Goal: Complete Application Form: Complete application form

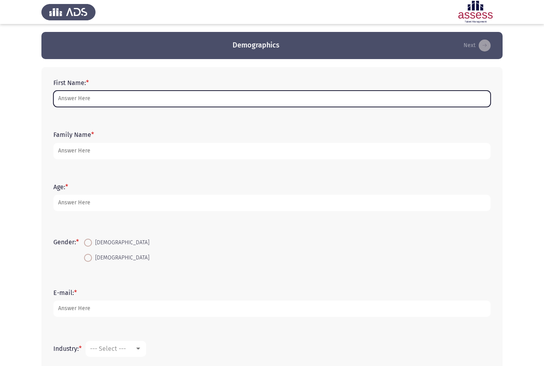
click at [73, 96] on input "First Name: *" at bounding box center [272, 98] width 438 height 16
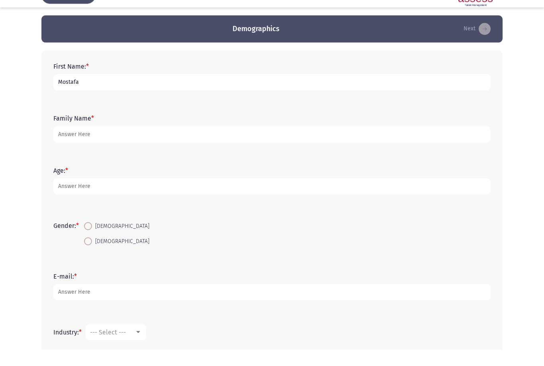
type input "Mostafa"
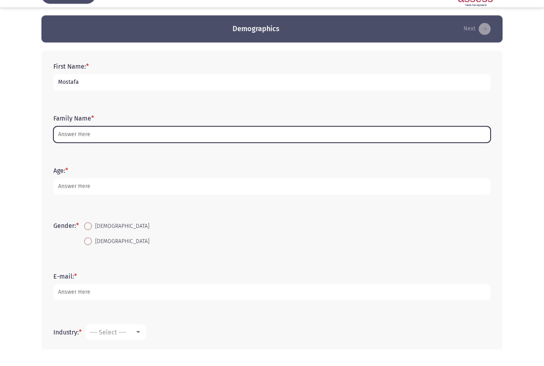
click at [219, 143] on input "Family Name *" at bounding box center [272, 151] width 438 height 16
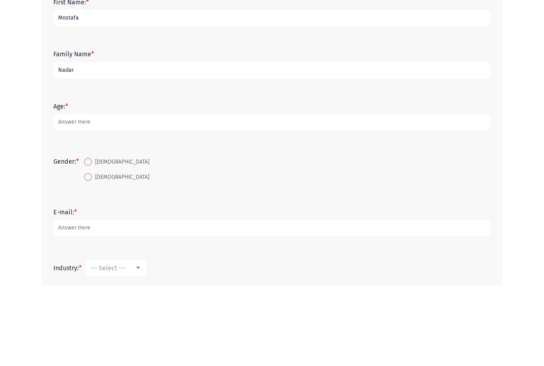
type input "Nadar"
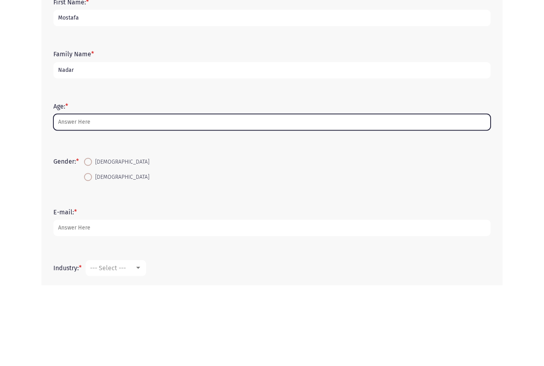
click at [256, 195] on input "Age: *" at bounding box center [272, 203] width 438 height 16
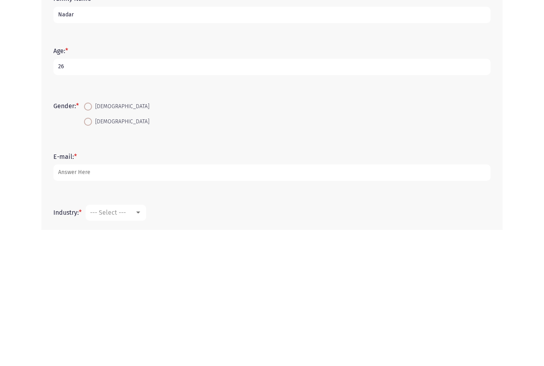
type input "26"
click at [110, 238] on label "[DEMOGRAPHIC_DATA]" at bounding box center [116, 243] width 65 height 10
click at [92, 238] on input "[DEMOGRAPHIC_DATA]" at bounding box center [88, 242] width 8 height 8
radio input "true"
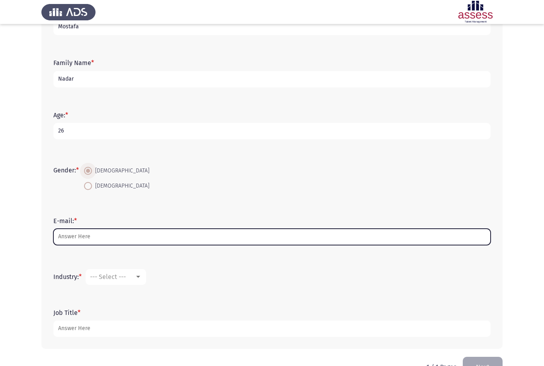
click at [223, 239] on input "E-mail: *" at bounding box center [272, 236] width 438 height 16
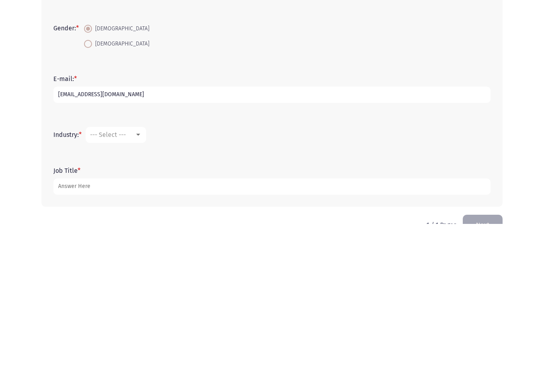
type input "[EMAIL_ADDRESS][DOMAIN_NAME]"
click at [135, 273] on div "--- Select ---" at bounding box center [112, 277] width 45 height 8
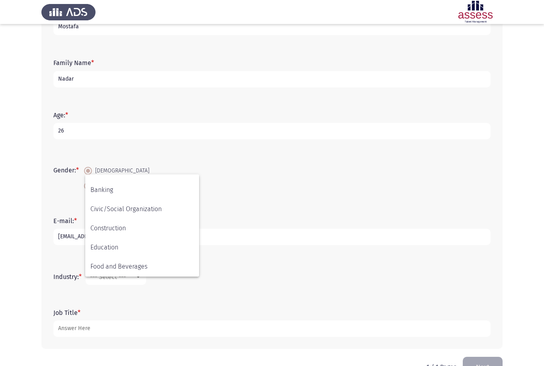
click at [337, 331] on div at bounding box center [272, 183] width 544 height 366
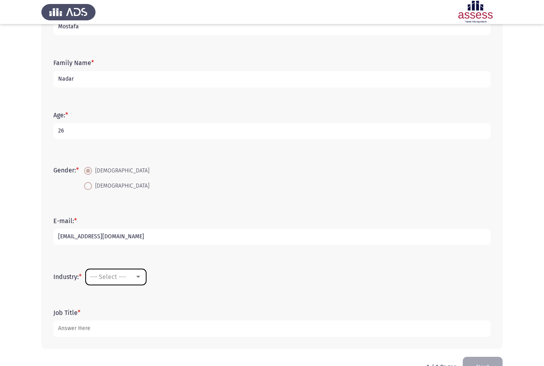
click at [136, 276] on div at bounding box center [138, 276] width 7 height 6
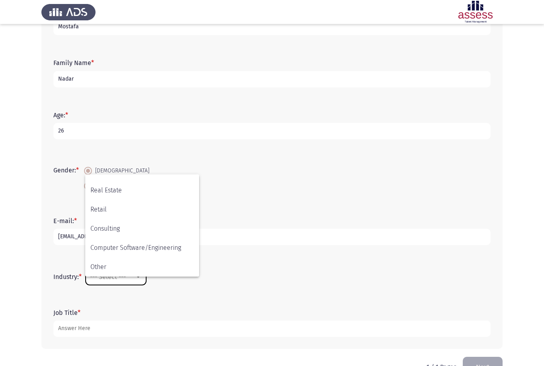
scroll to position [261, 0]
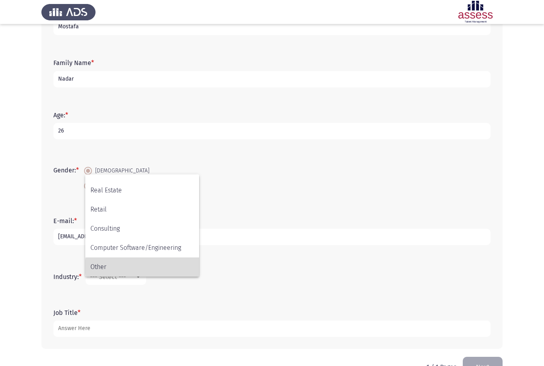
click at [147, 276] on span "Other" at bounding box center [142, 266] width 104 height 19
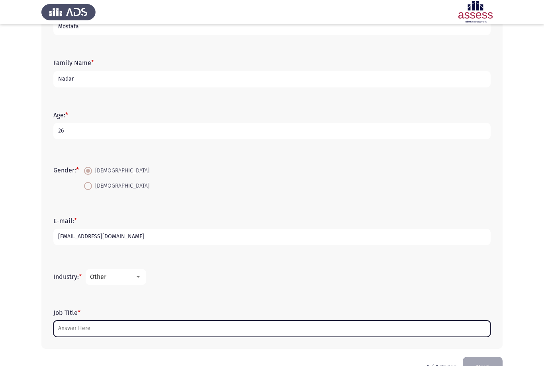
click at [142, 336] on input "Job Title *" at bounding box center [272, 328] width 438 height 16
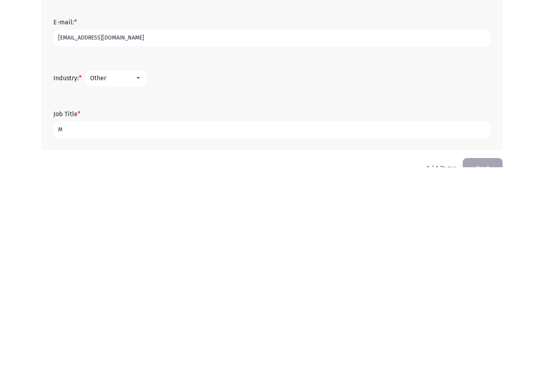
scroll to position [97, 0]
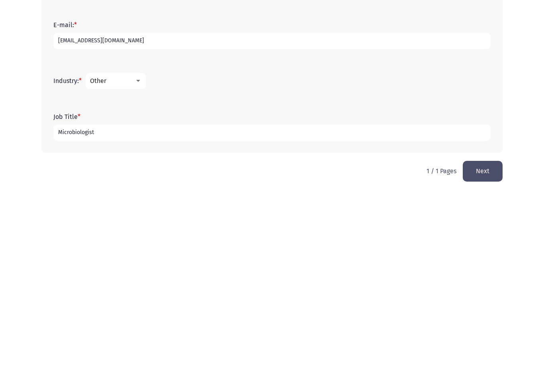
type input "Microbiologist"
click at [483, 334] on button "Next" at bounding box center [483, 344] width 40 height 20
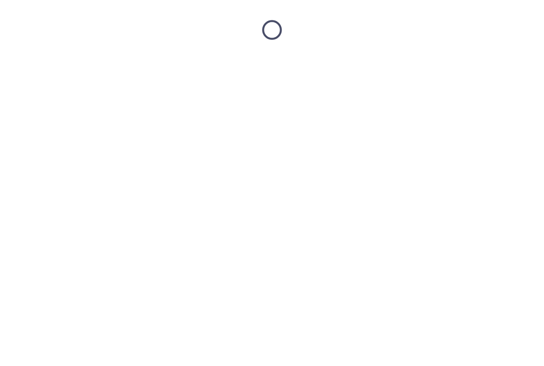
scroll to position [0, 0]
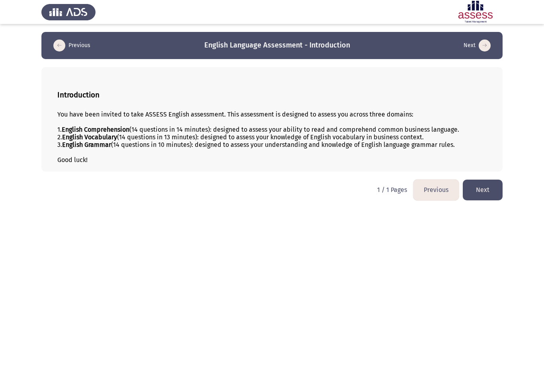
click at [492, 188] on button "Next" at bounding box center [483, 189] width 40 height 20
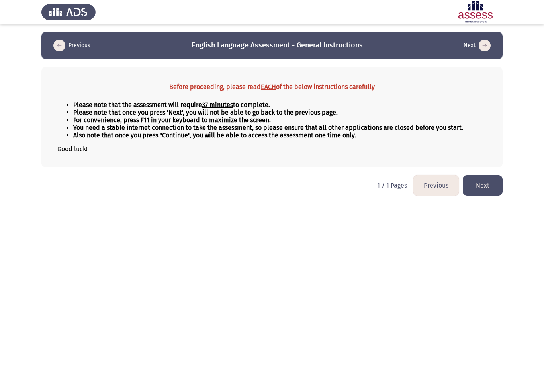
click at [485, 187] on button "Next" at bounding box center [483, 185] width 40 height 20
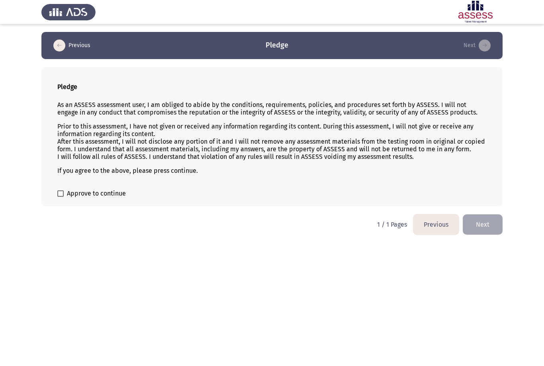
click at [96, 195] on span "Approve to continue" at bounding box center [96, 194] width 59 height 10
click at [61, 197] on input "Approve to continue" at bounding box center [60, 197] width 0 height 0
checkbox input "true"
click at [488, 226] on button "Next" at bounding box center [483, 224] width 40 height 20
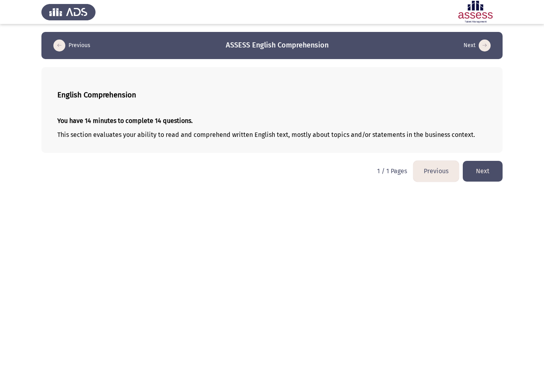
click at [490, 174] on button "Next" at bounding box center [483, 171] width 40 height 20
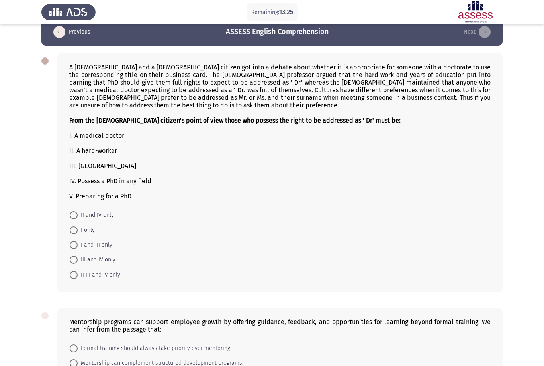
scroll to position [16, 0]
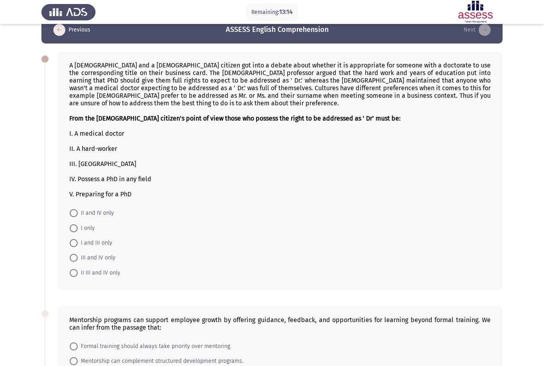
click at [76, 232] on span at bounding box center [74, 228] width 8 height 8
click at [76, 232] on input "I only" at bounding box center [74, 228] width 8 height 8
radio input "true"
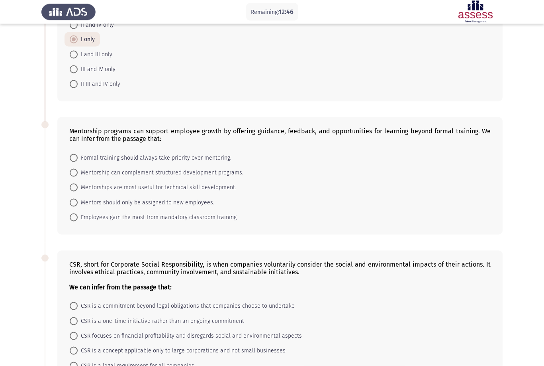
scroll to position [204, 0]
click at [222, 222] on span "Employees gain the most from mandatory classroom training." at bounding box center [158, 217] width 160 height 10
click at [78, 221] on input "Employees gain the most from mandatory classroom training." at bounding box center [74, 217] width 8 height 8
radio input "true"
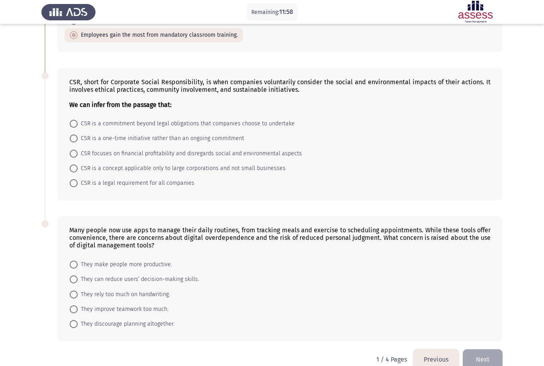
scroll to position [386, 0]
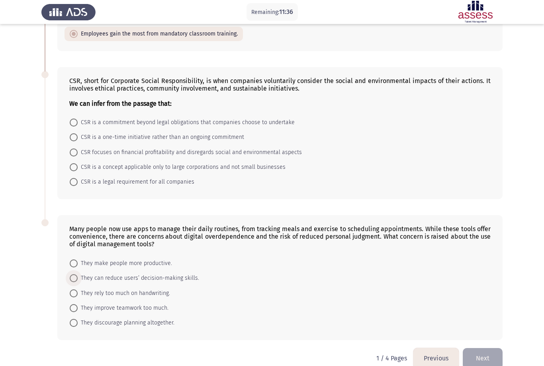
click at [183, 283] on span "They can reduce users’ decision-making skills." at bounding box center [139, 278] width 122 height 10
click at [78, 282] on input "They can reduce users’ decision-making skills." at bounding box center [74, 278] width 8 height 8
radio input "true"
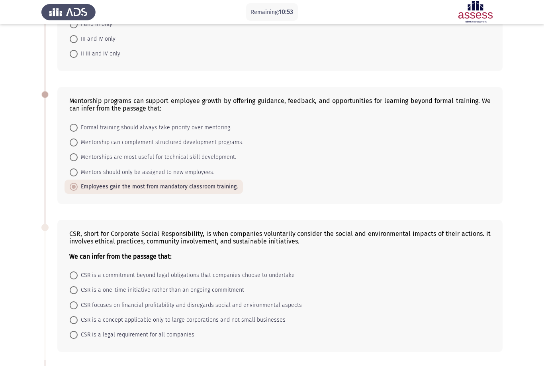
scroll to position [235, 0]
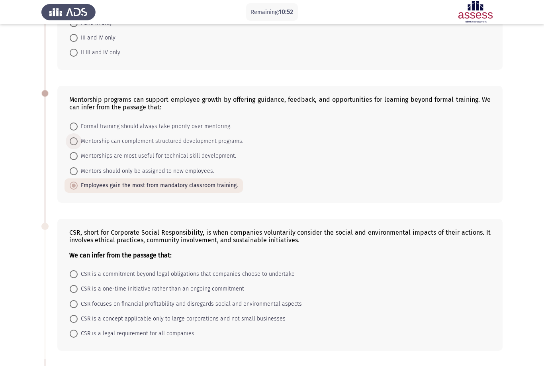
click at [204, 146] on span "Mentorship can complement structured development programs." at bounding box center [161, 141] width 166 height 10
click at [78, 145] on input "Mentorship can complement structured development programs." at bounding box center [74, 141] width 8 height 8
radio input "true"
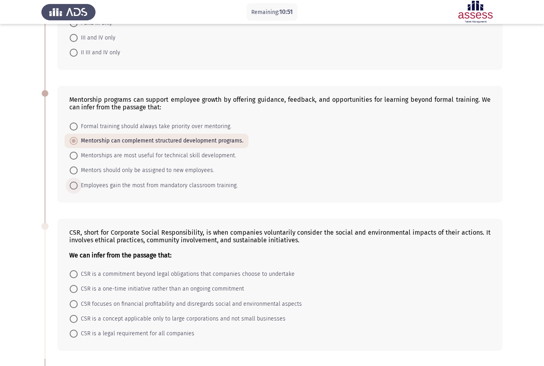
click at [204, 190] on span "Employees gain the most from mandatory classroom training." at bounding box center [158, 186] width 160 height 10
click at [78, 189] on input "Employees gain the most from mandatory classroom training." at bounding box center [74, 185] width 8 height 8
radio input "true"
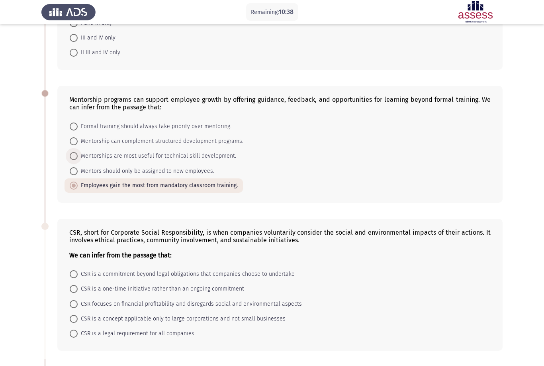
click at [77, 160] on span at bounding box center [74, 156] width 8 height 8
click at [77, 160] on input "Mentorships are most useful for technical skill development." at bounding box center [74, 156] width 8 height 8
radio input "true"
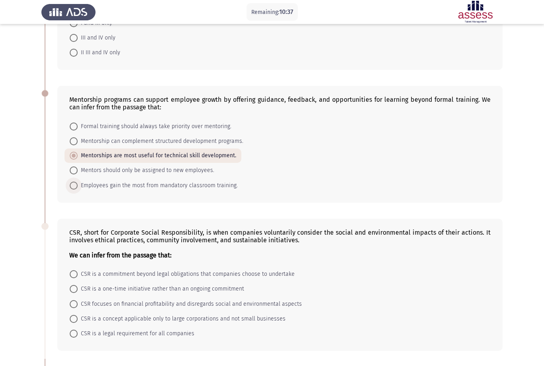
click at [77, 189] on span at bounding box center [74, 185] width 8 height 8
click at [77, 189] on input "Employees gain the most from mandatory classroom training." at bounding box center [74, 185] width 8 height 8
radio input "true"
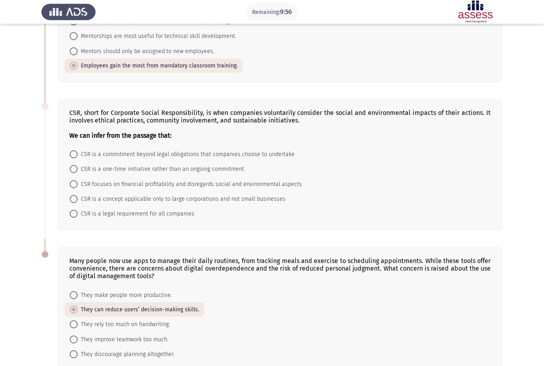
scroll to position [355, 0]
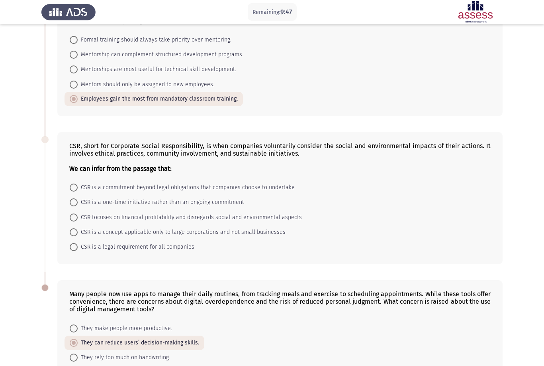
click at [218, 59] on span "Mentorship can complement structured development programs." at bounding box center [161, 55] width 166 height 10
click at [78, 59] on input "Mentorship can complement structured development programs." at bounding box center [74, 55] width 8 height 8
radio input "true"
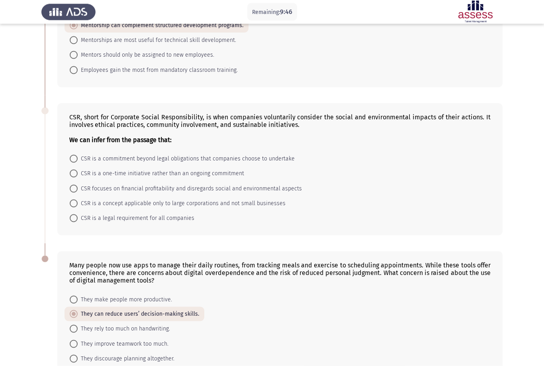
scroll to position [350, 0]
click at [263, 163] on span "CSR is a commitment beyond legal obligations that companies choose to undertake" at bounding box center [186, 158] width 217 height 10
click at [78, 162] on input "CSR is a commitment beyond legal obligations that companies choose to undertake" at bounding box center [74, 158] width 8 height 8
radio input "true"
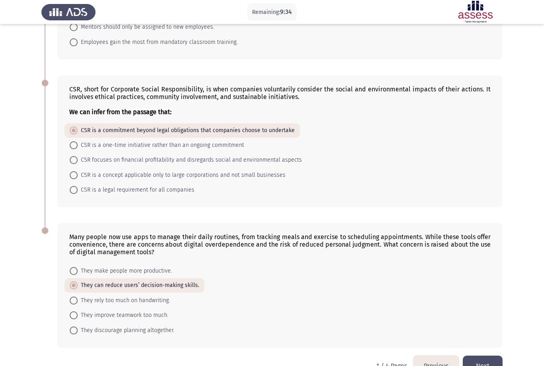
scroll to position [385, 0]
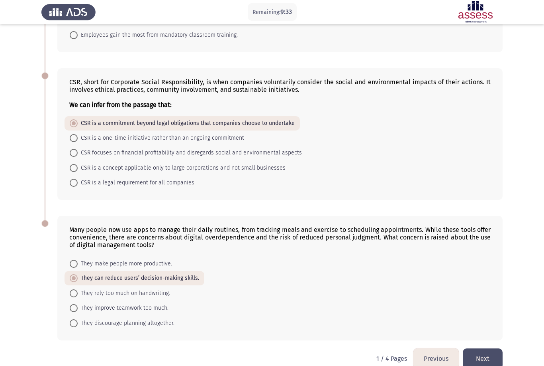
click at [482, 365] on button "Next" at bounding box center [483, 358] width 40 height 20
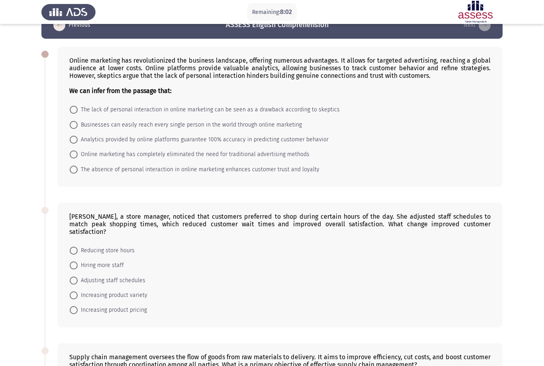
scroll to position [23, 0]
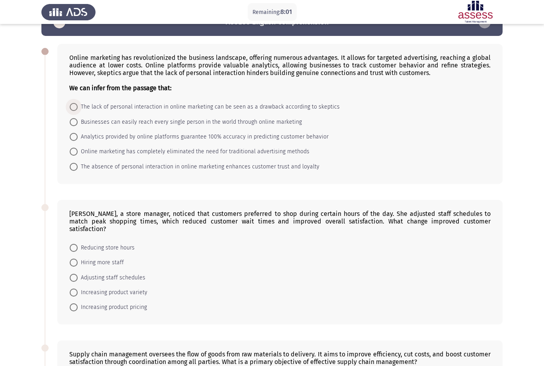
click at [246, 108] on span "The lack of personal interaction in online marketing can be seen as a drawback …" at bounding box center [209, 107] width 262 height 10
click at [78, 108] on input "The lack of personal interaction in online marketing can be seen as a drawback …" at bounding box center [74, 107] width 8 height 8
radio input "true"
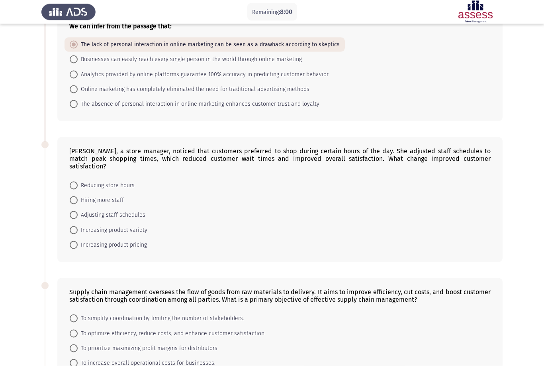
scroll to position [85, 0]
click at [135, 210] on span "Adjusting staff schedules" at bounding box center [112, 215] width 68 height 10
click at [78, 210] on input "Adjusting staff schedules" at bounding box center [74, 214] width 8 height 8
radio input "true"
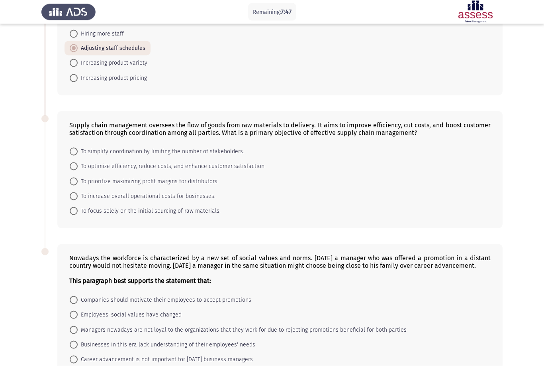
scroll to position [252, 0]
click at [245, 165] on span "To optimize efficiency, reduce costs, and enhance customer satisfaction." at bounding box center [172, 166] width 188 height 10
click at [78, 165] on input "To optimize efficiency, reduce costs, and enhance customer satisfaction." at bounding box center [74, 166] width 8 height 8
radio input "true"
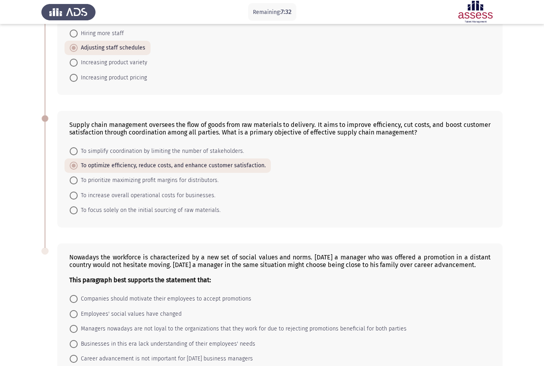
scroll to position [282, 0]
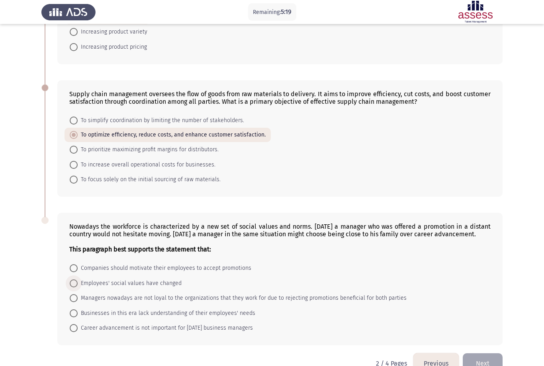
click at [171, 288] on span "Employees' social values have changed" at bounding box center [130, 283] width 104 height 10
click at [78, 287] on input "Employees' social values have changed" at bounding box center [74, 283] width 8 height 8
radio input "true"
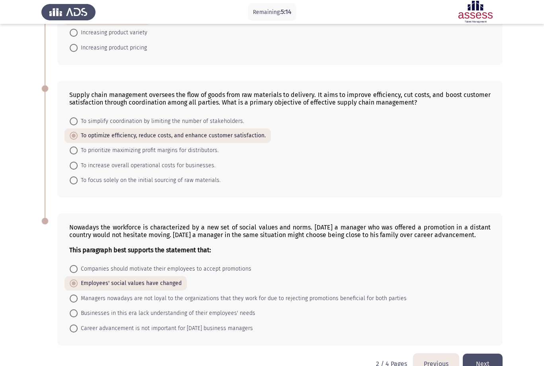
click at [481, 365] on button "Next" at bounding box center [483, 363] width 40 height 20
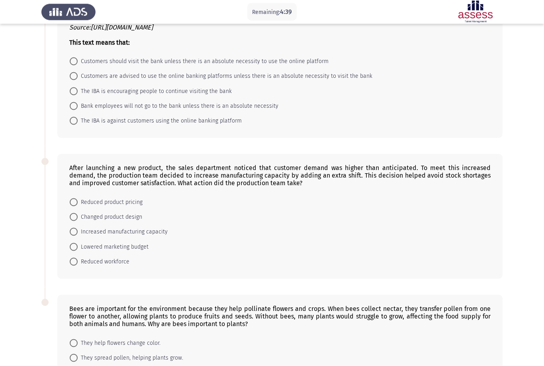
scroll to position [316, 0]
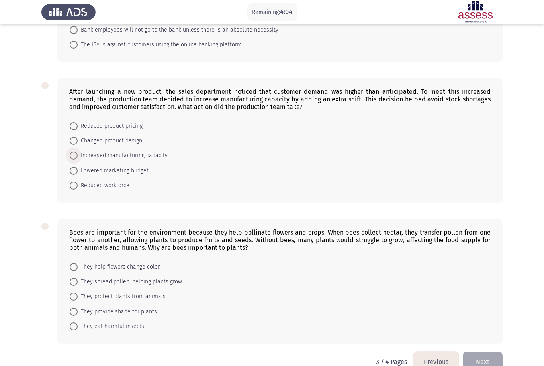
click at [155, 160] on span "Increased manufacturing capacity" at bounding box center [123, 156] width 90 height 10
click at [78, 159] on input "Increased manufacturing capacity" at bounding box center [74, 155] width 8 height 8
radio input "true"
click at [134, 331] on span "They eat harmful insects." at bounding box center [112, 327] width 68 height 10
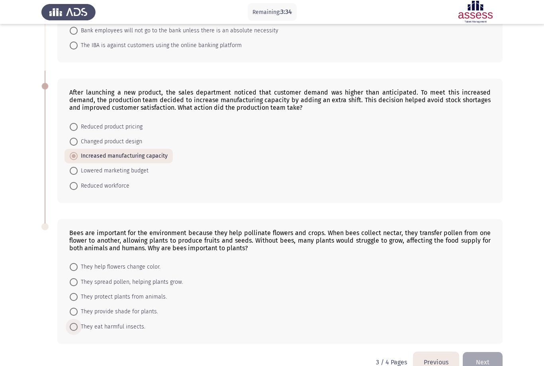
click at [78, 330] on input "They eat harmful insects." at bounding box center [74, 326] width 8 height 8
radio input "true"
click at [155, 287] on span "They spread pollen, helping plants grow." at bounding box center [131, 282] width 106 height 10
click at [78, 286] on input "They spread pollen, helping plants grow." at bounding box center [74, 282] width 8 height 8
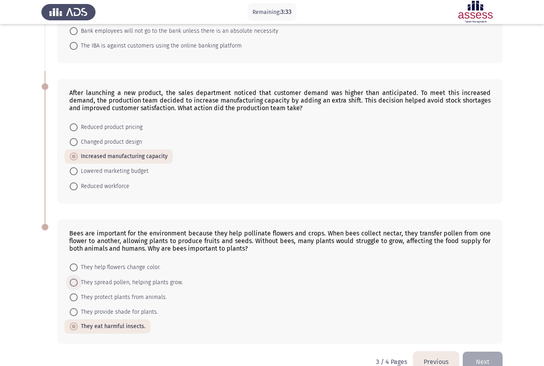
radio input "true"
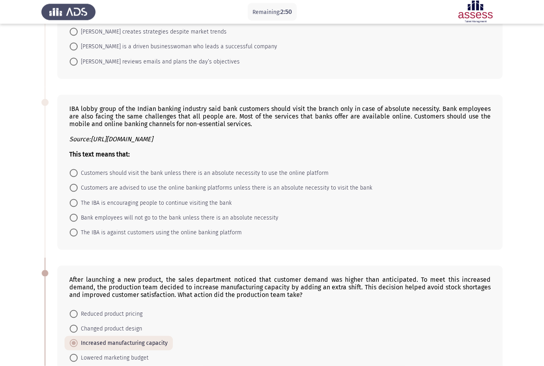
scroll to position [128, 0]
click at [226, 237] on span "The IBA is against customers using the online banking platform" at bounding box center [160, 232] width 164 height 10
click at [78, 236] on input "The IBA is against customers using the online banking platform" at bounding box center [74, 232] width 8 height 8
radio input "true"
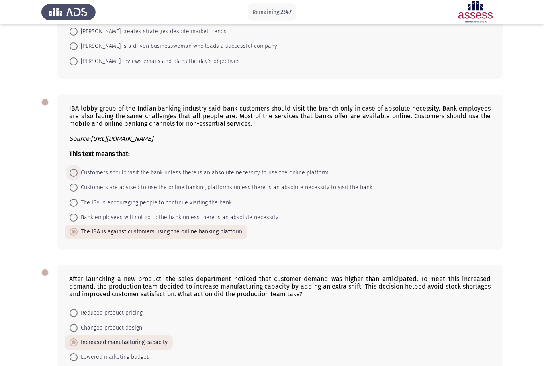
click at [273, 177] on span "Customers should visit the bank unless there is an absolute necessity to use th…" at bounding box center [203, 173] width 251 height 10
click at [78, 177] on input "Customers should visit the bank unless there is an absolute necessity to use th…" at bounding box center [74, 173] width 8 height 8
radio input "true"
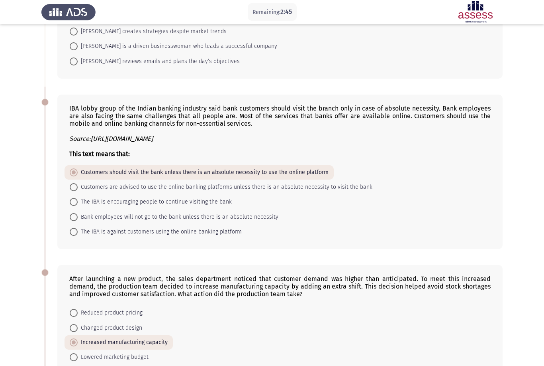
click at [274, 192] on span "Customers are advised to use the online banking platforms unless there is an ab…" at bounding box center [225, 187] width 295 height 10
click at [78, 191] on input "Customers are advised to use the online banking platforms unless there is an ab…" at bounding box center [74, 187] width 8 height 8
radio input "true"
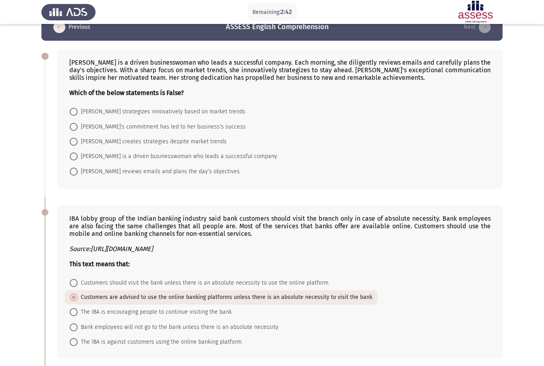
scroll to position [21, 0]
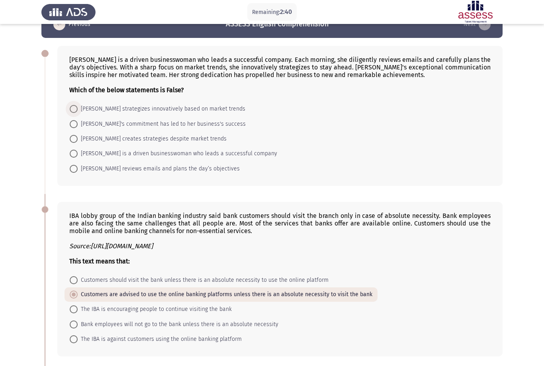
click at [198, 114] on span "Emily strategizes innovatively based on market trends" at bounding box center [162, 109] width 168 height 10
click at [78, 113] on input "Emily strategizes innovatively based on market trends" at bounding box center [74, 109] width 8 height 8
radio input "true"
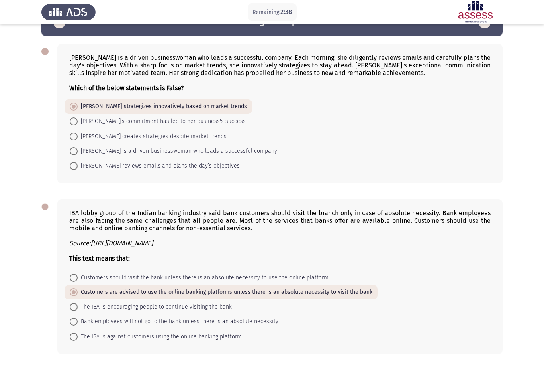
scroll to position [0, 0]
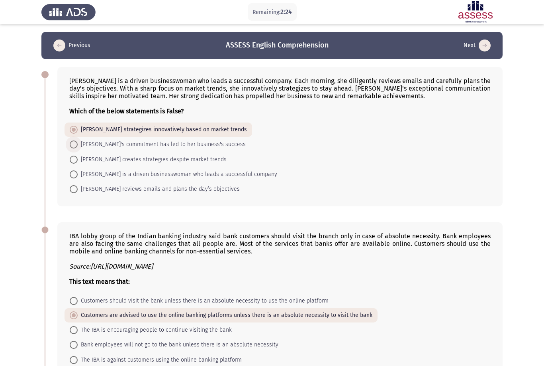
click at [195, 149] on span "Emily's commitment has led to her business's success" at bounding box center [162, 145] width 168 height 10
click at [78, 148] on input "Emily's commitment has led to her business's success" at bounding box center [74, 144] width 8 height 8
radio input "true"
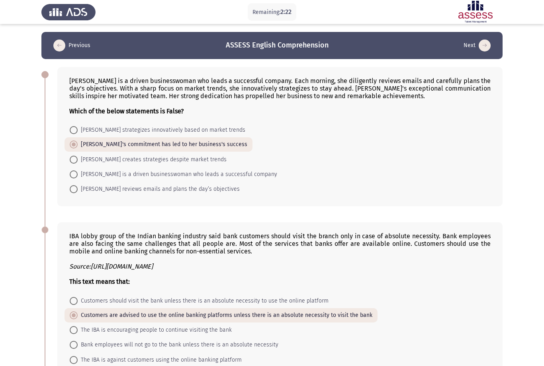
click at [184, 163] on span "Emily creates strategies despite market trends" at bounding box center [152, 160] width 149 height 10
click at [78, 163] on input "Emily creates strategies despite market trends" at bounding box center [74, 159] width 8 height 8
radio input "true"
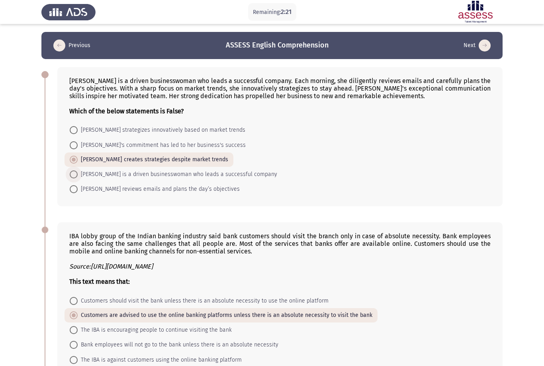
click at [211, 179] on span "Emily is a driven businesswoman who leads a successful company" at bounding box center [178, 174] width 200 height 10
click at [78, 178] on input "Emily is a driven businesswoman who leads a successful company" at bounding box center [74, 174] width 8 height 8
radio input "true"
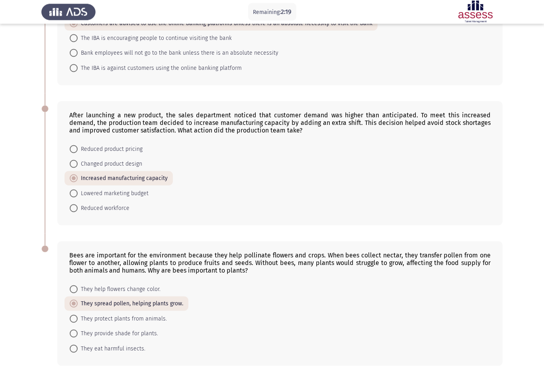
scroll to position [313, 0]
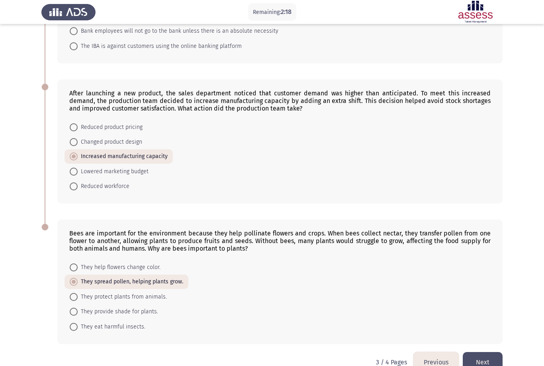
click at [485, 365] on button "Next" at bounding box center [483, 362] width 40 height 20
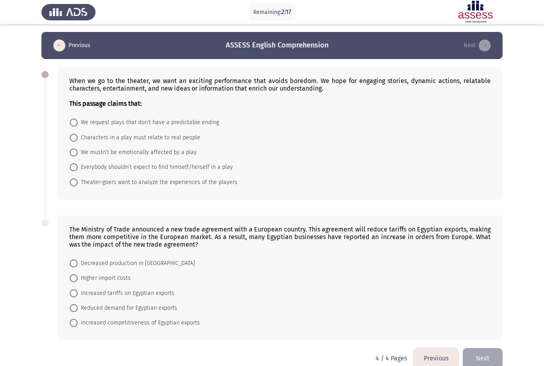
scroll to position [17, 0]
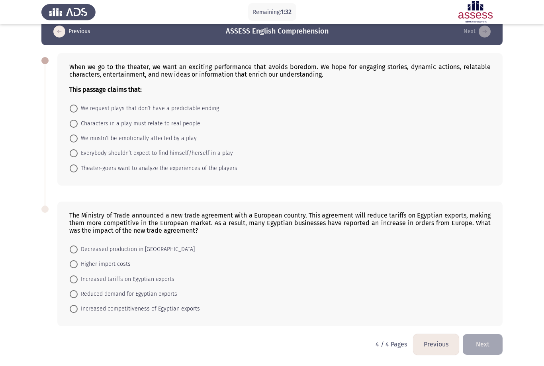
click at [148, 307] on span "Increased competitiveness of Egyptian exports" at bounding box center [139, 309] width 122 height 10
click at [78, 307] on input "Increased competitiveness of Egyptian exports" at bounding box center [74, 309] width 8 height 8
radio input "true"
click at [154, 281] on span "Increased tariffs on Egyptian exports" at bounding box center [126, 280] width 97 height 10
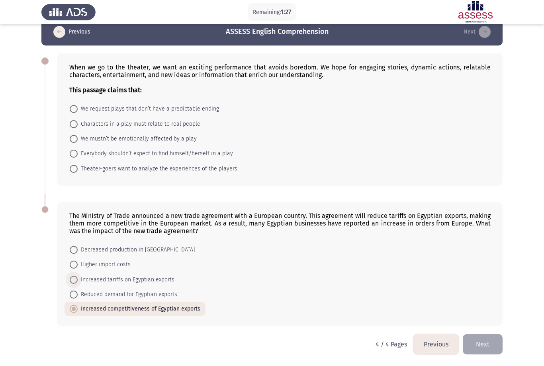
click at [78, 281] on input "Increased tariffs on Egyptian exports" at bounding box center [74, 279] width 8 height 8
radio input "true"
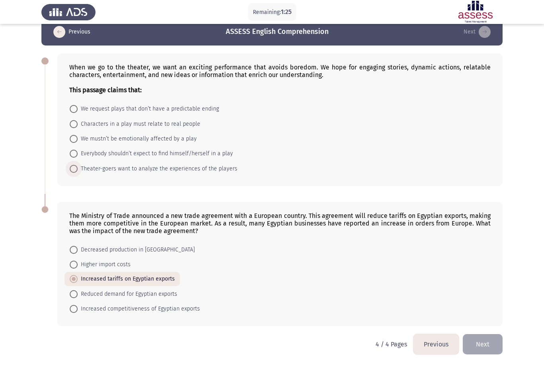
scroll to position [0, 0]
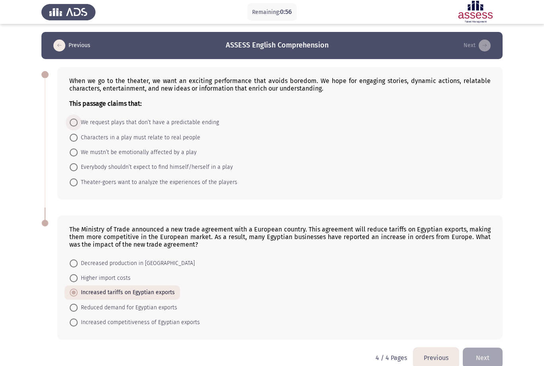
click at [188, 126] on span "We request plays that don’t have a predictable ending" at bounding box center [149, 123] width 142 height 10
click at [78, 126] on input "We request plays that don’t have a predictable ending" at bounding box center [74, 122] width 8 height 8
radio input "true"
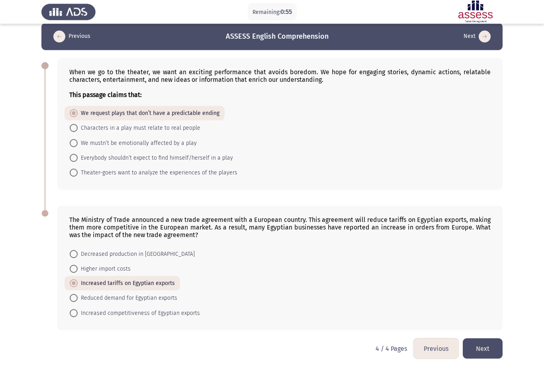
scroll to position [9, 0]
click at [163, 317] on span "Increased competitiveness of Egyptian exports" at bounding box center [139, 313] width 122 height 10
click at [78, 316] on input "Increased competitiveness of Egyptian exports" at bounding box center [74, 313] width 8 height 8
radio input "true"
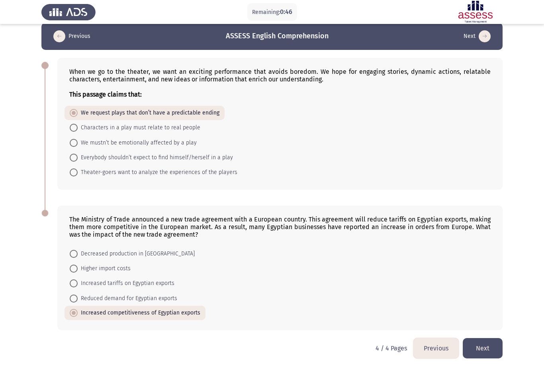
click at [489, 350] on button "Next" at bounding box center [483, 348] width 40 height 20
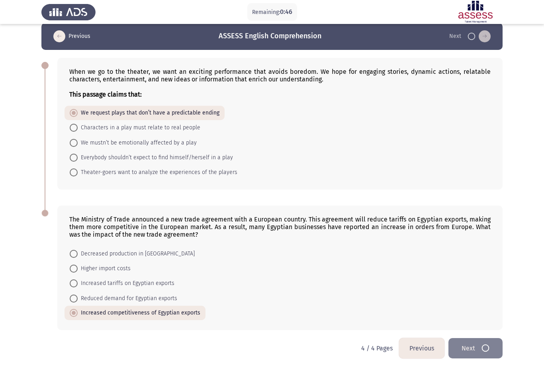
scroll to position [0, 0]
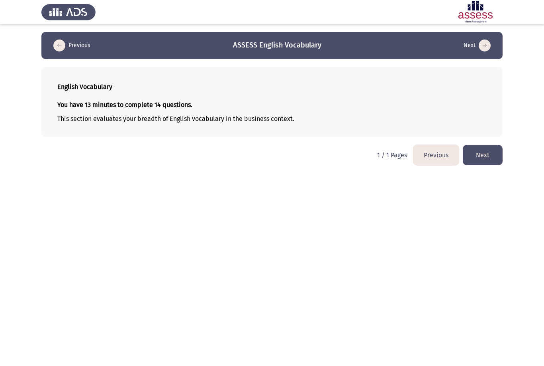
click at [488, 155] on button "Next" at bounding box center [483, 155] width 40 height 20
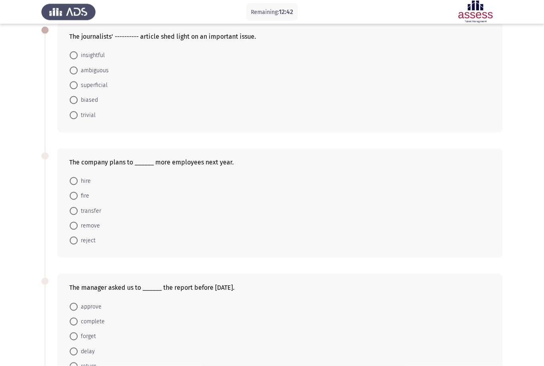
scroll to position [45, 0]
click at [88, 177] on span "hire" at bounding box center [84, 181] width 13 height 10
click at [78, 177] on input "hire" at bounding box center [74, 181] width 8 height 8
radio input "true"
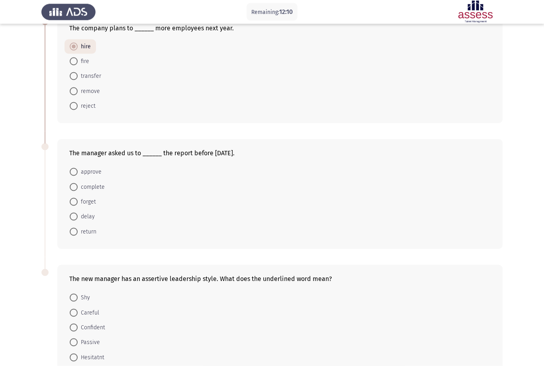
scroll to position [179, 0]
click at [100, 187] on span "complete" at bounding box center [91, 187] width 27 height 10
click at [78, 187] on input "complete" at bounding box center [74, 187] width 8 height 8
radio input "true"
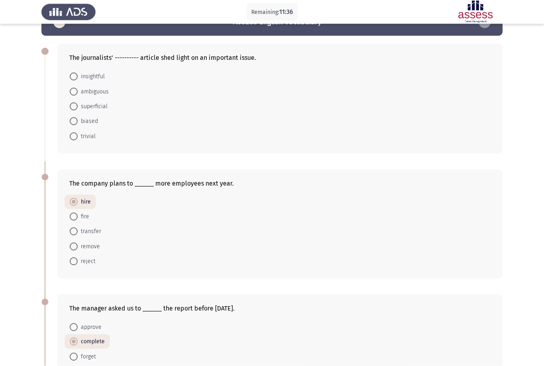
scroll to position [24, 0]
click at [103, 76] on span "insightful" at bounding box center [91, 76] width 27 height 10
click at [78, 76] on input "insightful" at bounding box center [74, 76] width 8 height 8
radio input "true"
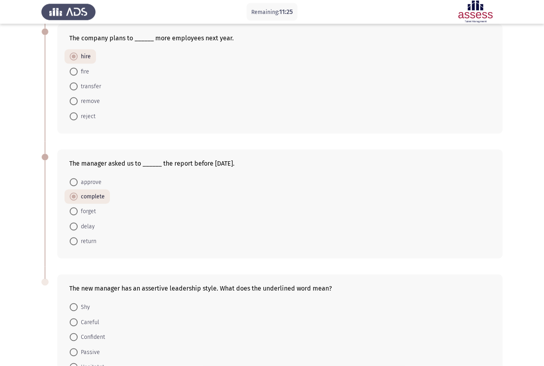
scroll to position [202, 0]
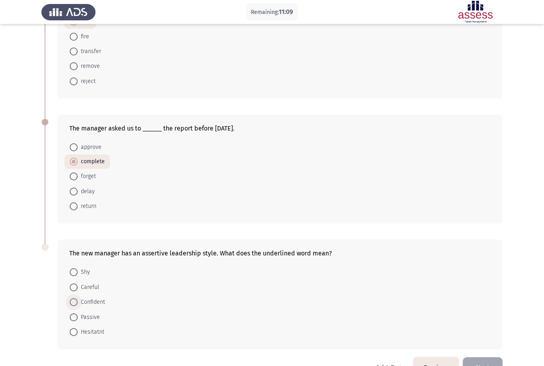
click at [100, 302] on span "Confident" at bounding box center [92, 302] width 28 height 10
click at [78, 302] on input "Confident" at bounding box center [74, 302] width 8 height 8
radio input "true"
click at [486, 365] on button "Next" at bounding box center [483, 367] width 40 height 20
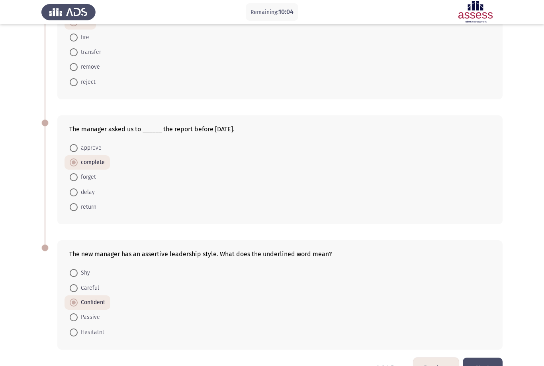
scroll to position [0, 0]
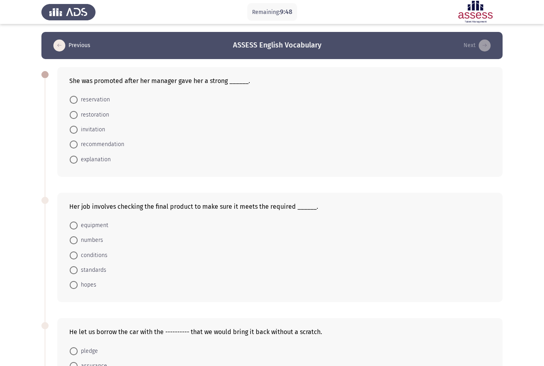
click at [110, 148] on span "recommendation" at bounding box center [101, 145] width 47 height 10
click at [78, 148] on input "recommendation" at bounding box center [74, 144] width 8 height 8
radio input "true"
click at [114, 145] on span "recommendation" at bounding box center [101, 144] width 47 height 10
click at [78, 145] on input "recommendation" at bounding box center [74, 144] width 8 height 8
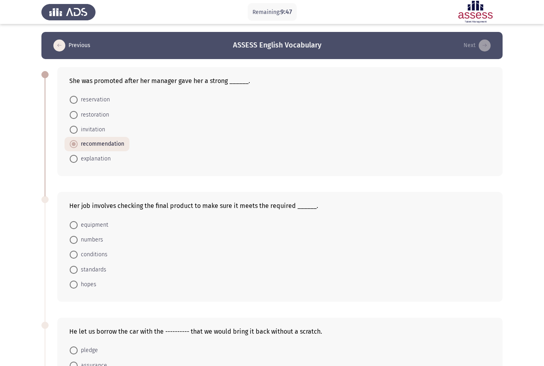
click at [100, 133] on span "invitation" at bounding box center [92, 130] width 28 height 10
click at [78, 133] on input "invitation" at bounding box center [74, 130] width 8 height 8
radio input "true"
click at [106, 144] on span "recommendation" at bounding box center [101, 144] width 47 height 10
click at [78, 144] on input "recommendation" at bounding box center [74, 144] width 8 height 8
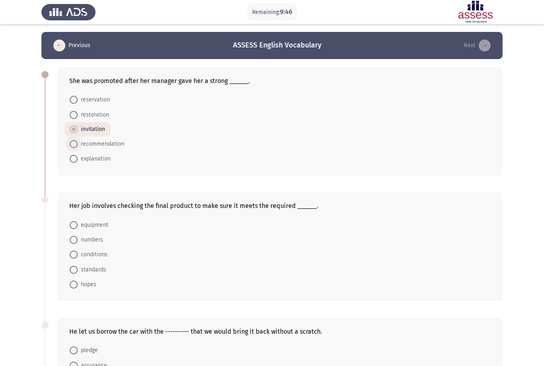
radio input "true"
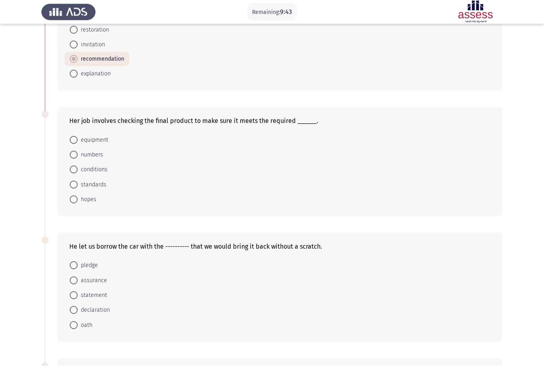
scroll to position [85, 0]
click at [100, 183] on span "standards" at bounding box center [92, 184] width 29 height 10
click at [78, 183] on input "standards" at bounding box center [74, 184] width 8 height 8
radio input "true"
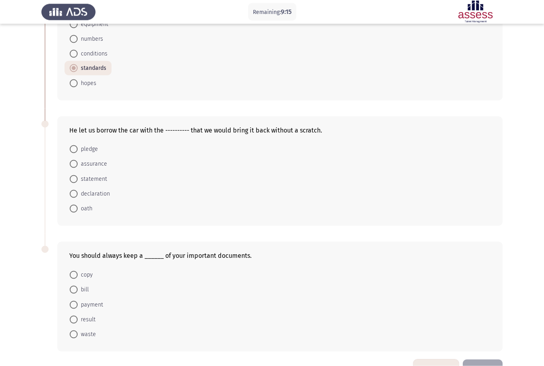
scroll to position [203, 0]
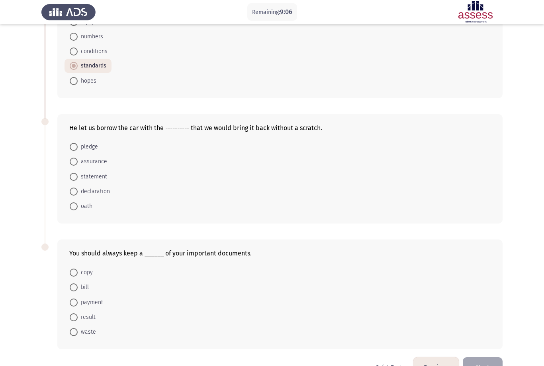
click at [88, 271] on span "copy" at bounding box center [85, 272] width 15 height 10
click at [78, 271] on input "copy" at bounding box center [74, 272] width 8 height 8
radio input "true"
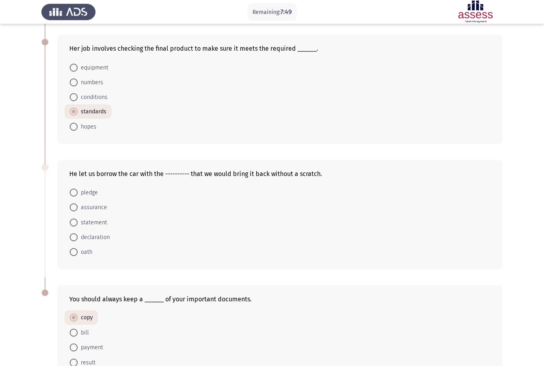
scroll to position [173, 0]
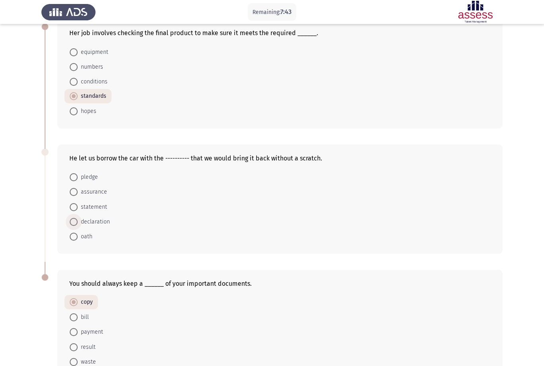
click at [104, 224] on span "declaration" at bounding box center [94, 222] width 32 height 10
click at [78, 224] on input "declaration" at bounding box center [74, 222] width 8 height 8
radio input "true"
click at [89, 177] on span "pledge" at bounding box center [88, 177] width 20 height 10
click at [78, 177] on input "pledge" at bounding box center [74, 177] width 8 height 8
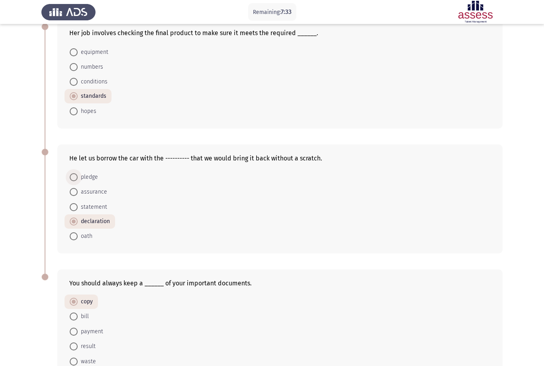
radio input "true"
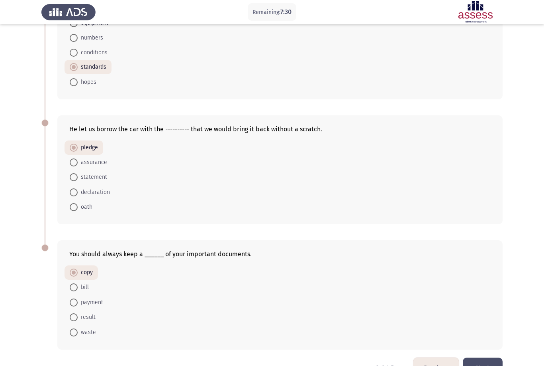
click at [487, 365] on button "Next" at bounding box center [483, 367] width 40 height 20
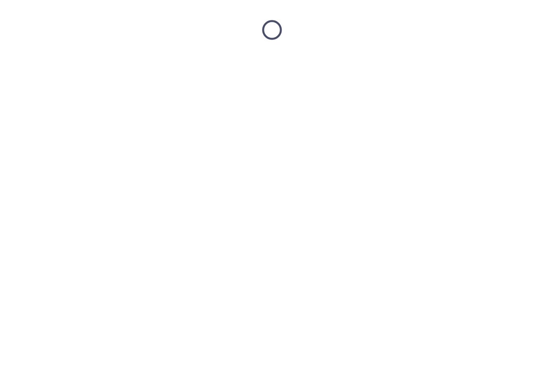
scroll to position [0, 0]
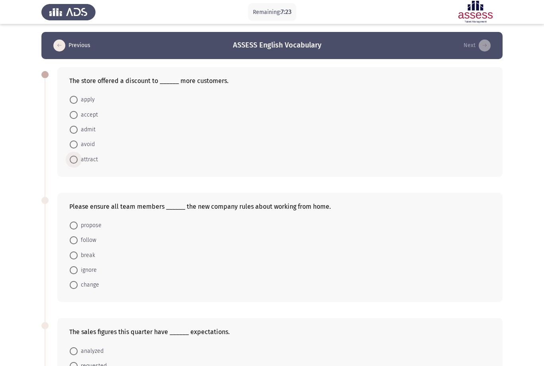
click at [89, 163] on span "attract" at bounding box center [88, 160] width 20 height 10
click at [78, 163] on input "attract" at bounding box center [74, 159] width 8 height 8
radio input "true"
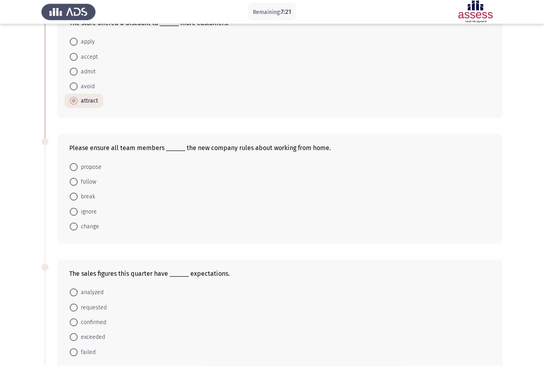
scroll to position [58, 0]
click at [92, 181] on span "follow" at bounding box center [87, 182] width 19 height 10
click at [78, 181] on input "follow" at bounding box center [74, 181] width 8 height 8
radio input "true"
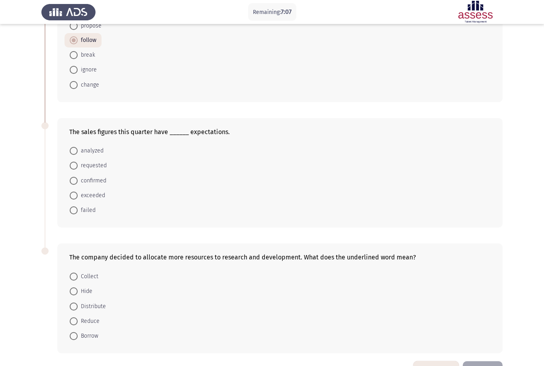
scroll to position [200, 0]
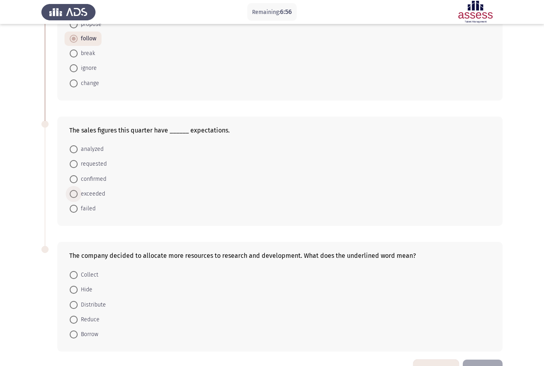
click at [101, 198] on span "exceeded" at bounding box center [92, 194] width 28 height 10
click at [78, 198] on input "exceeded" at bounding box center [74, 194] width 8 height 8
radio input "true"
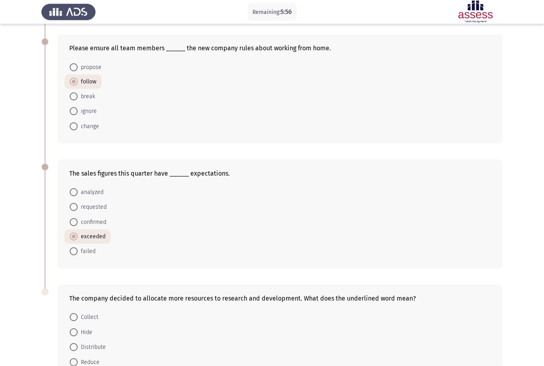
scroll to position [202, 0]
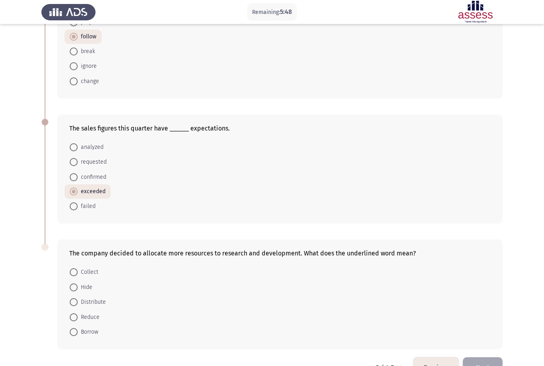
click at [76, 304] on span at bounding box center [74, 302] width 8 height 8
click at [76, 304] on input "Distribute" at bounding box center [74, 302] width 8 height 8
radio input "true"
click at [483, 365] on button "Next" at bounding box center [483, 367] width 40 height 20
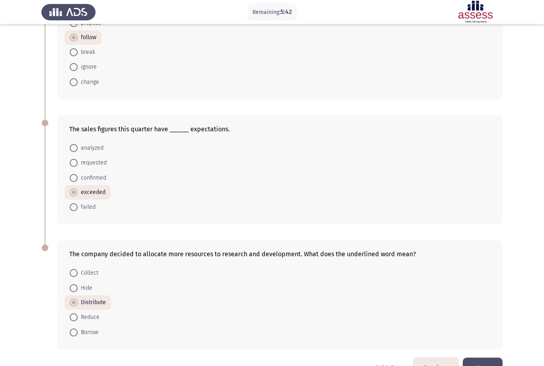
scroll to position [0, 0]
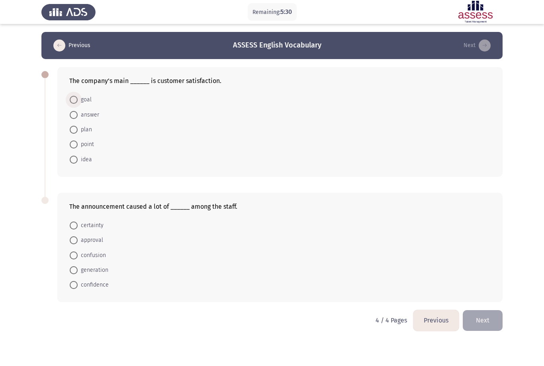
click at [75, 97] on span at bounding box center [74, 100] width 8 height 8
click at [75, 97] on input "goal" at bounding box center [74, 100] width 8 height 8
radio input "true"
click at [95, 257] on span "confusion" at bounding box center [92, 255] width 28 height 10
click at [78, 257] on input "confusion" at bounding box center [74, 254] width 8 height 8
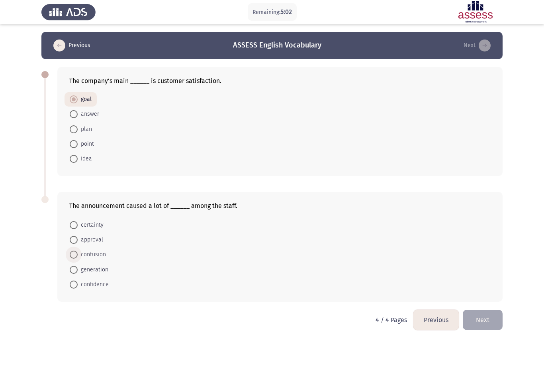
radio input "true"
click at [480, 320] on button "Next" at bounding box center [483, 319] width 40 height 20
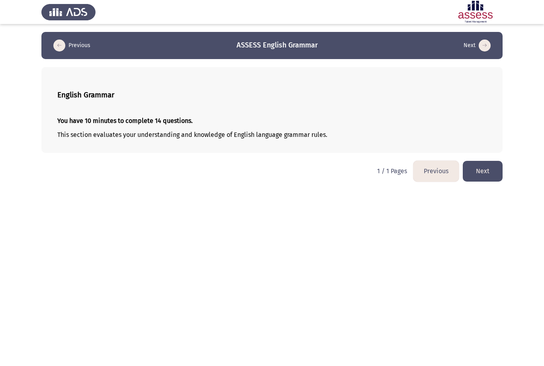
click at [483, 171] on button "Next" at bounding box center [483, 171] width 40 height 20
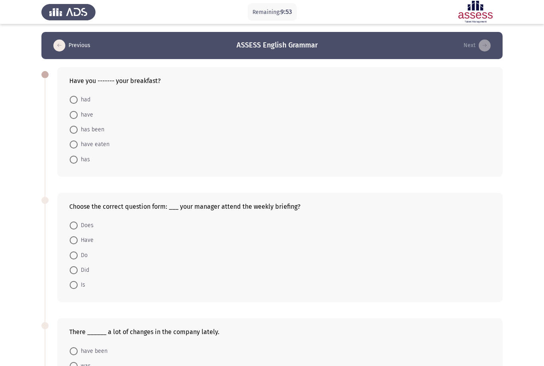
click at [89, 100] on span "had" at bounding box center [84, 100] width 13 height 10
click at [78, 100] on input "had" at bounding box center [74, 100] width 8 height 8
radio input "true"
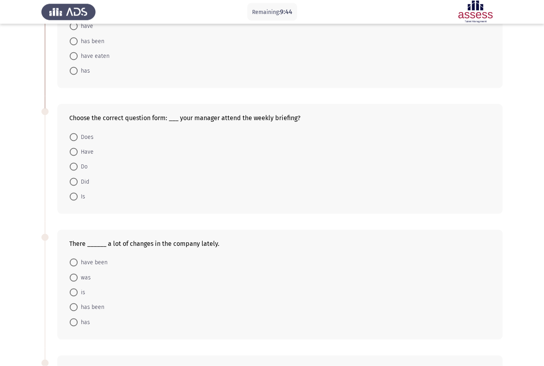
scroll to position [88, 0]
click at [89, 180] on span "Did" at bounding box center [84, 182] width 12 height 10
click at [78, 180] on input "Did" at bounding box center [74, 181] width 8 height 8
radio input "true"
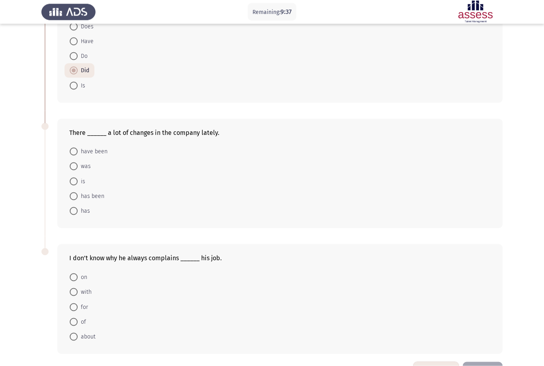
scroll to position [198, 0]
click at [73, 340] on span at bounding box center [74, 336] width 8 height 8
click at [73, 340] on input "about" at bounding box center [74, 336] width 8 height 8
radio input "true"
click at [74, 153] on span at bounding box center [74, 151] width 8 height 8
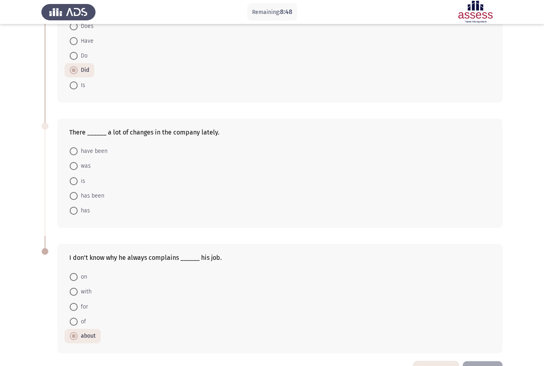
click at [74, 153] on input "have been" at bounding box center [74, 151] width 8 height 8
radio input "true"
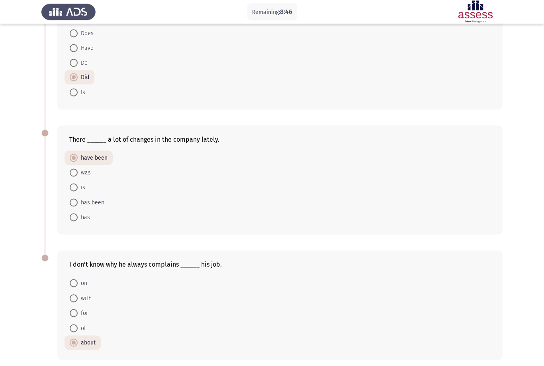
scroll to position [202, 0]
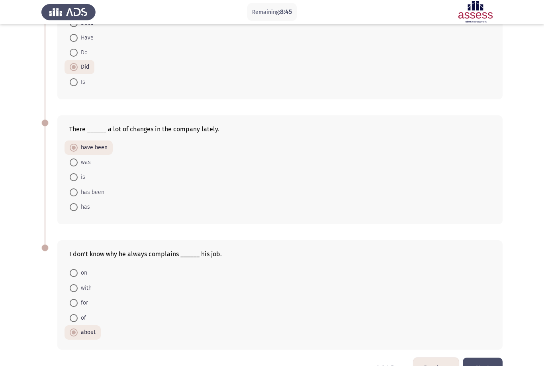
click at [486, 364] on button "Next" at bounding box center [483, 367] width 40 height 20
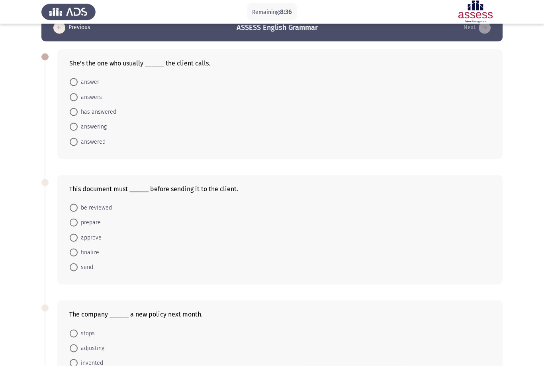
scroll to position [18, 0]
click at [75, 98] on span at bounding box center [74, 97] width 8 height 8
click at [75, 98] on input "answers" at bounding box center [74, 97] width 8 height 8
radio input "true"
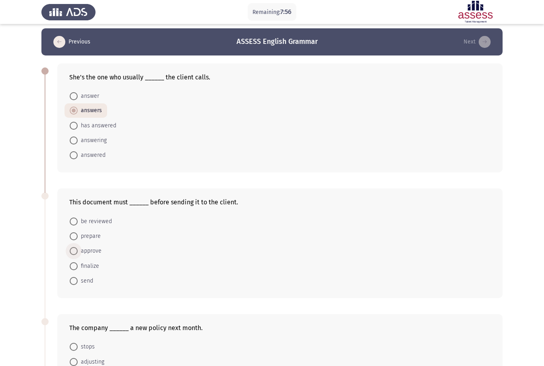
scroll to position [15, 0]
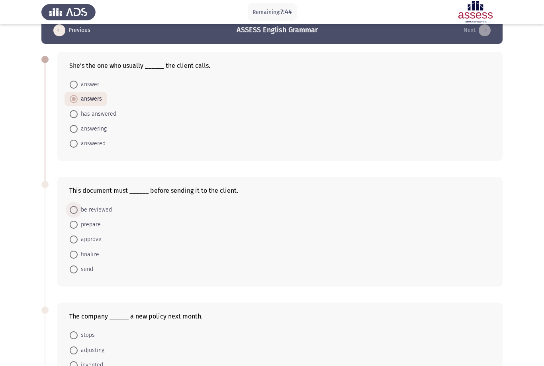
click at [71, 212] on span at bounding box center [74, 210] width 8 height 8
click at [71, 212] on input "be reviewed" at bounding box center [74, 210] width 8 height 8
radio input "true"
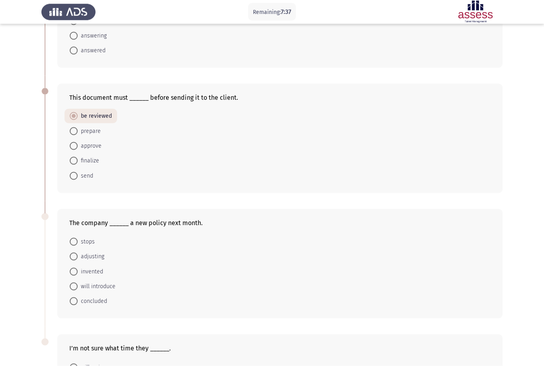
scroll to position [108, 0]
click at [74, 287] on span at bounding box center [74, 286] width 8 height 8
click at [74, 287] on input "will introduce" at bounding box center [74, 286] width 8 height 8
radio input "true"
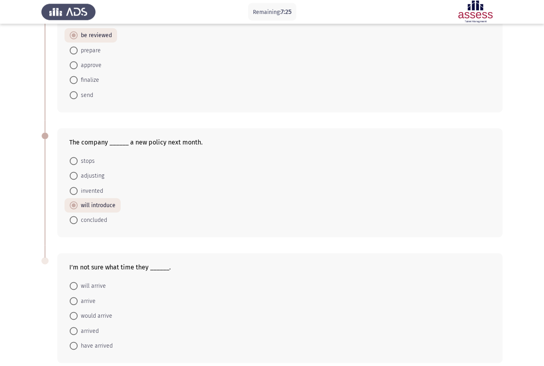
scroll to position [202, 0]
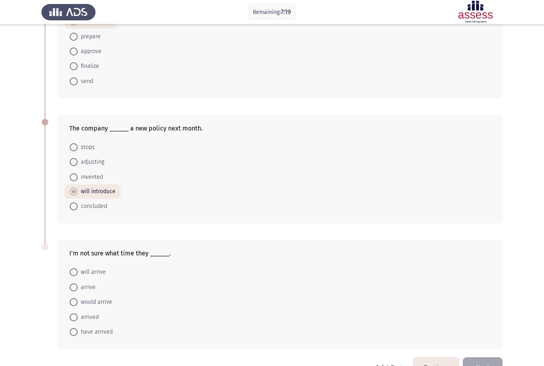
click at [73, 276] on span at bounding box center [74, 272] width 8 height 8
click at [73, 276] on input "will arrive" at bounding box center [74, 272] width 8 height 8
radio input "true"
click at [488, 365] on button "Next" at bounding box center [483, 367] width 40 height 20
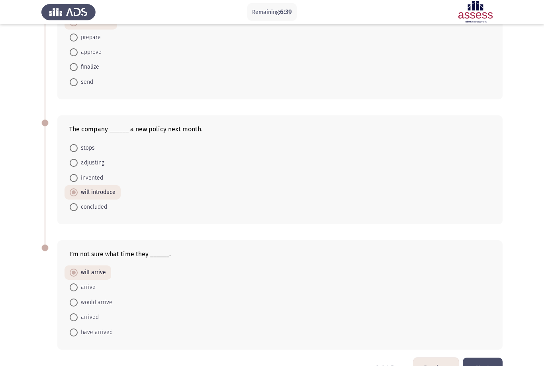
scroll to position [0, 0]
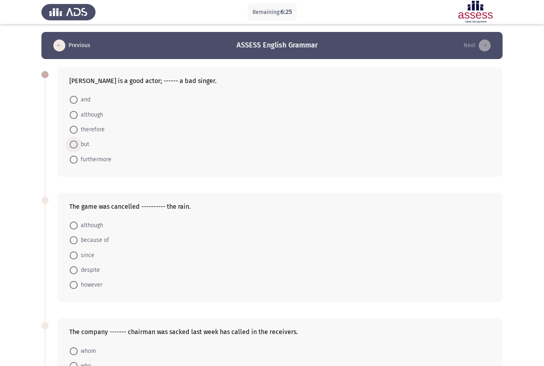
click at [73, 146] on span at bounding box center [74, 144] width 8 height 8
click at [73, 146] on input "but" at bounding box center [74, 144] width 8 height 8
radio input "true"
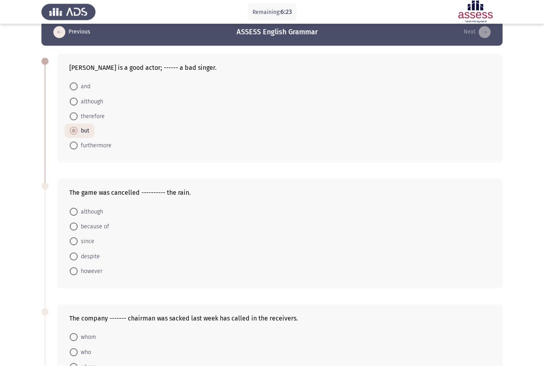
scroll to position [14, 0]
click at [72, 228] on span at bounding box center [74, 226] width 8 height 8
click at [72, 228] on input "because of" at bounding box center [74, 226] width 8 height 8
radio input "true"
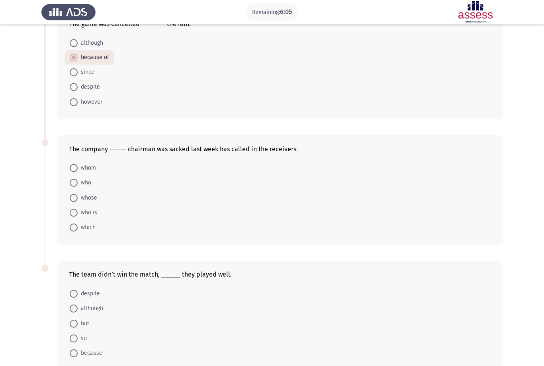
scroll to position [203, 0]
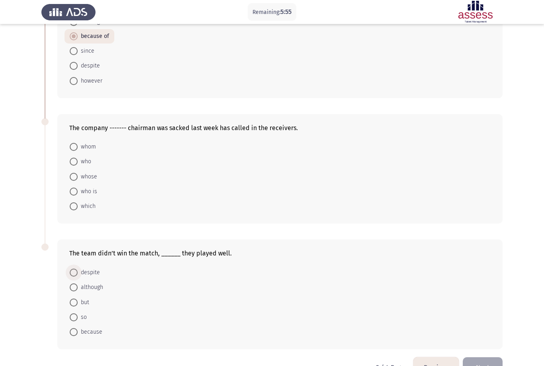
click at [71, 276] on span at bounding box center [74, 272] width 8 height 8
click at [71, 276] on input "despite" at bounding box center [74, 272] width 8 height 8
radio input "true"
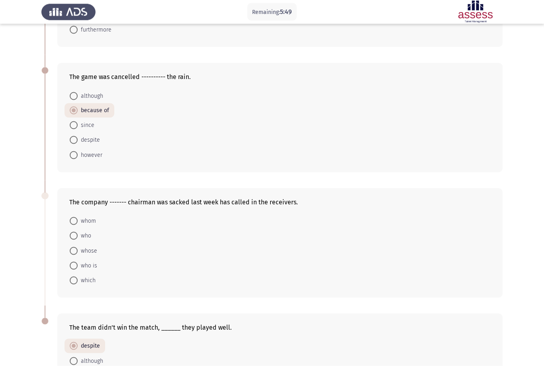
scroll to position [129, 0]
click at [88, 251] on span "whose" at bounding box center [88, 251] width 20 height 10
click at [78, 251] on input "whose" at bounding box center [74, 250] width 8 height 8
radio input "true"
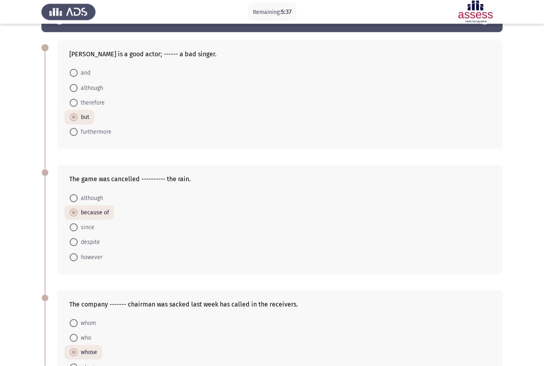
scroll to position [0, 0]
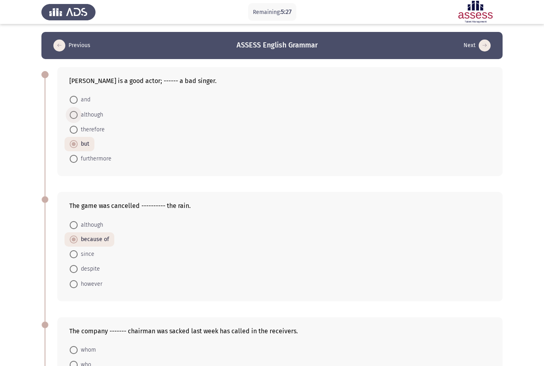
click at [101, 115] on span "although" at bounding box center [91, 115] width 26 height 10
click at [78, 115] on input "although" at bounding box center [74, 115] width 8 height 8
radio input "true"
click at [87, 144] on span "but" at bounding box center [84, 144] width 12 height 10
click at [78, 144] on input "but" at bounding box center [74, 144] width 8 height 8
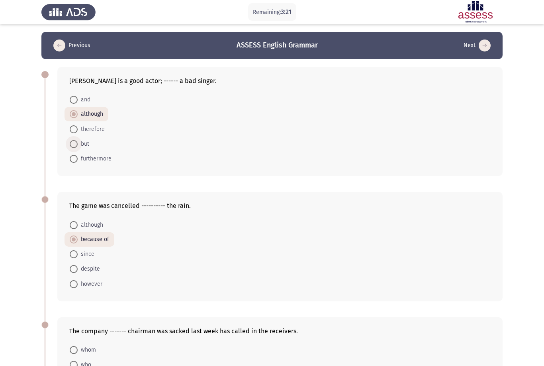
radio input "true"
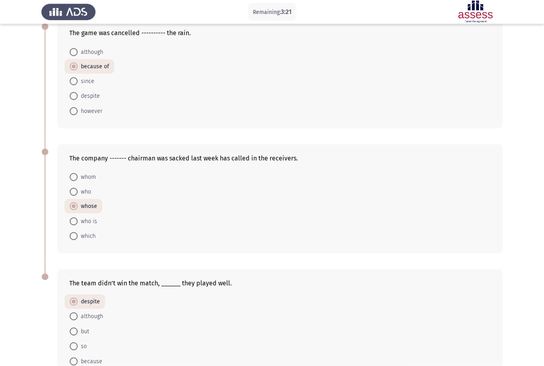
scroll to position [202, 0]
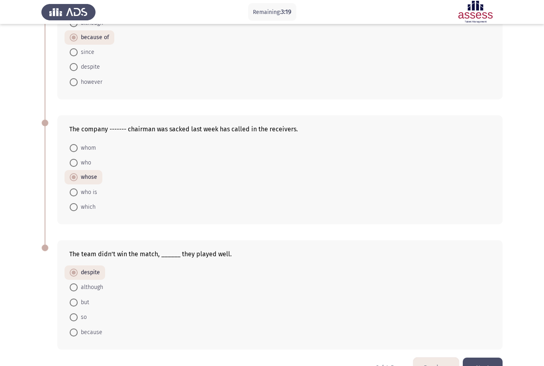
click at [483, 365] on button "Next" at bounding box center [483, 367] width 40 height 20
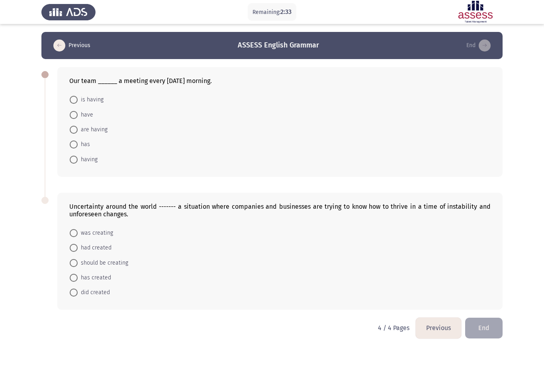
click at [105, 279] on span "has created" at bounding box center [94, 278] width 33 height 10
click at [78, 279] on input "has created" at bounding box center [74, 277] width 8 height 8
radio input "true"
click at [88, 149] on span "has" at bounding box center [84, 145] width 12 height 10
click at [78, 148] on input "has" at bounding box center [74, 144] width 8 height 8
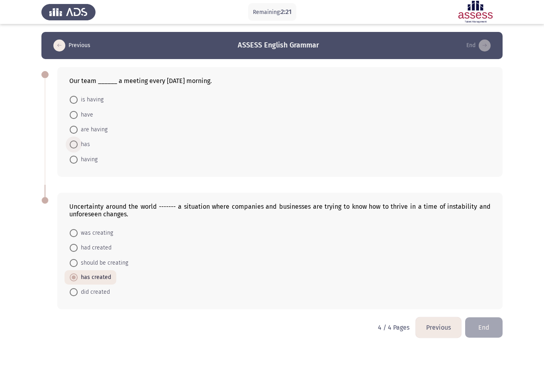
radio input "true"
click at [490, 328] on button "End" at bounding box center [484, 326] width 37 height 20
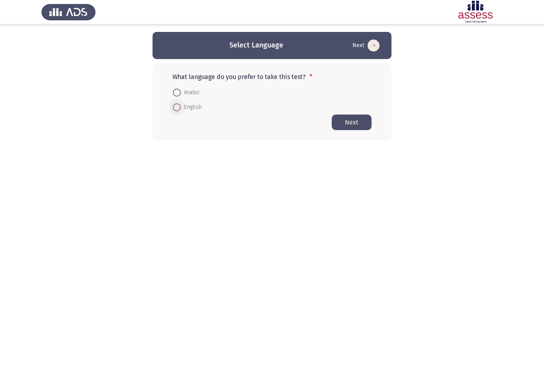
click at [194, 107] on span "English" at bounding box center [191, 107] width 21 height 10
click at [181, 107] on input "English" at bounding box center [177, 107] width 8 height 8
radio input "true"
click at [355, 123] on button "Next" at bounding box center [352, 122] width 40 height 16
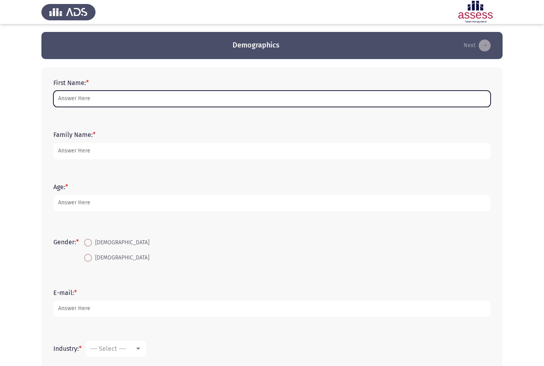
click at [307, 99] on input "First Name: *" at bounding box center [272, 98] width 438 height 16
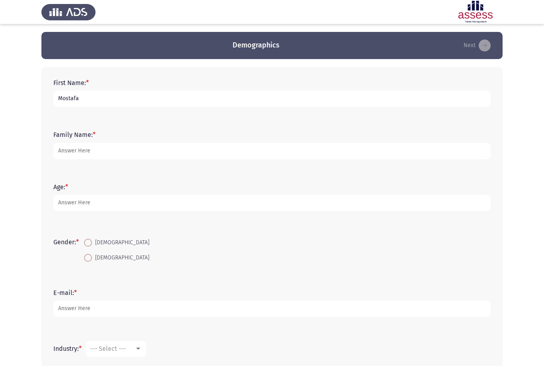
type input "Mostafa"
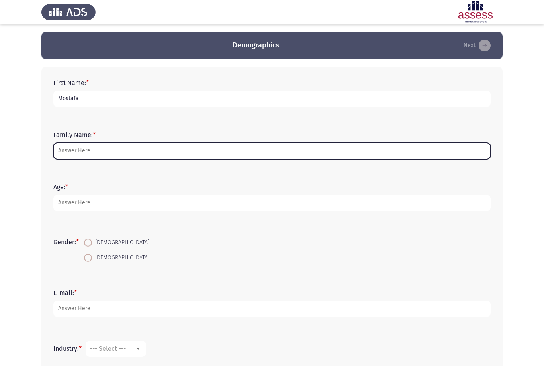
click at [189, 156] on input "Family Name: *" at bounding box center [272, 151] width 438 height 16
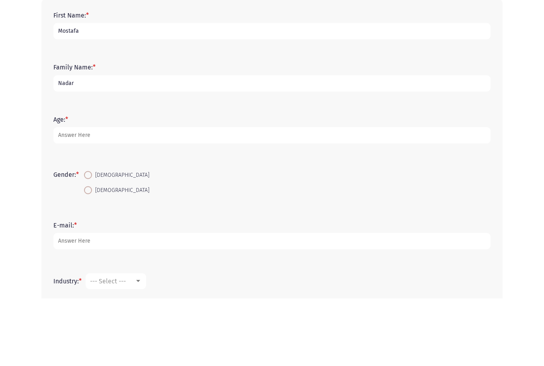
type input "Nadar"
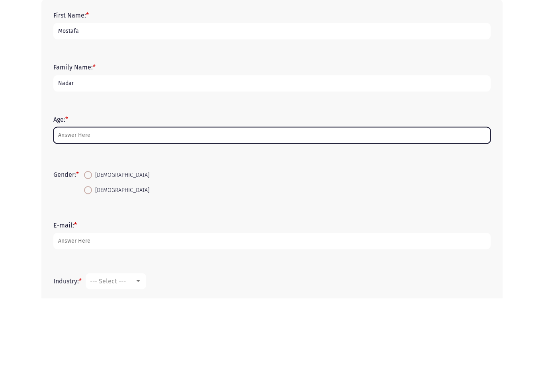
click at [229, 195] on input "Age: *" at bounding box center [272, 203] width 438 height 16
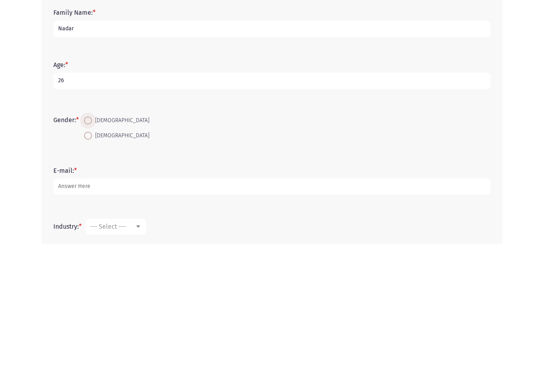
type input "26"
click at [105, 238] on span "[DEMOGRAPHIC_DATA]" at bounding box center [120, 243] width 57 height 10
click at [92, 238] on input "[DEMOGRAPHIC_DATA]" at bounding box center [88, 242] width 8 height 8
radio input "true"
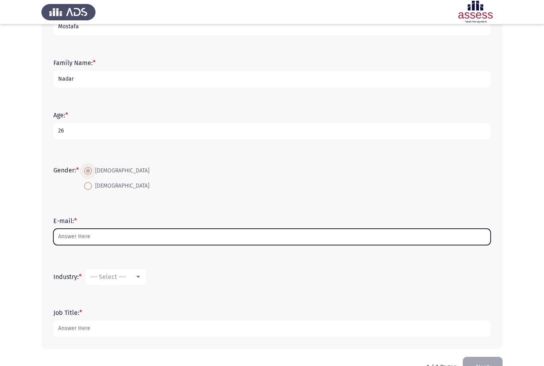
click at [71, 236] on input "E-mail: *" at bounding box center [272, 236] width 438 height 16
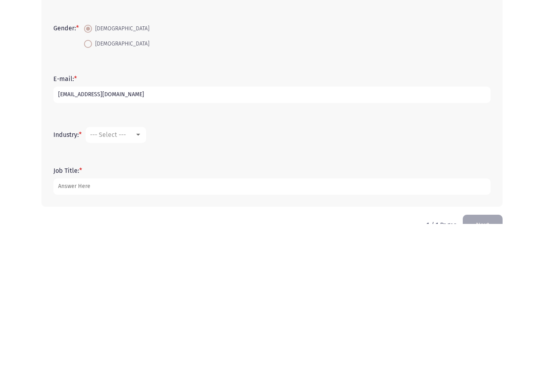
type input "[EMAIL_ADDRESS][DOMAIN_NAME]"
click at [129, 273] on div "--- Select ---" at bounding box center [112, 277] width 45 height 8
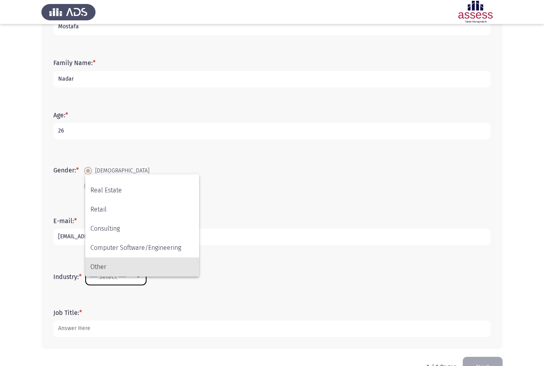
scroll to position [261, 0]
click at [138, 276] on span "Other" at bounding box center [142, 266] width 104 height 19
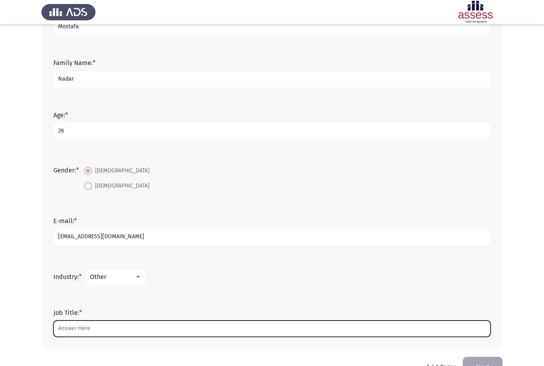
click at [152, 332] on input "Job Title: *" at bounding box center [272, 328] width 438 height 16
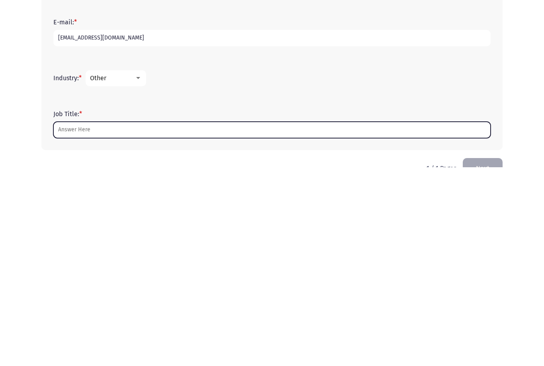
scroll to position [97, 0]
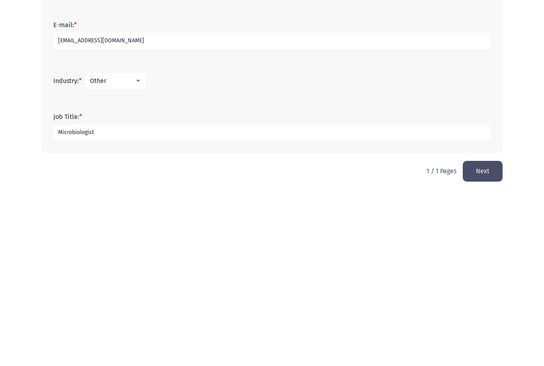
type input "Microbiologist"
click at [478, 334] on button "Next" at bounding box center [483, 344] width 40 height 20
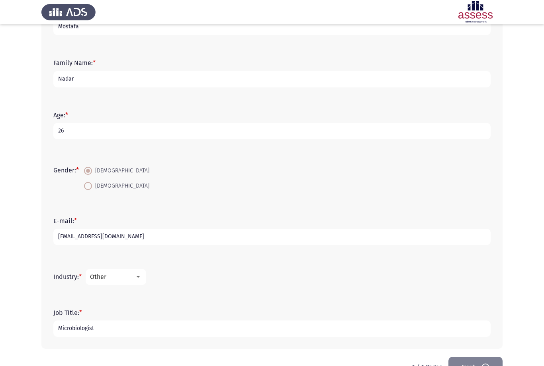
scroll to position [0, 0]
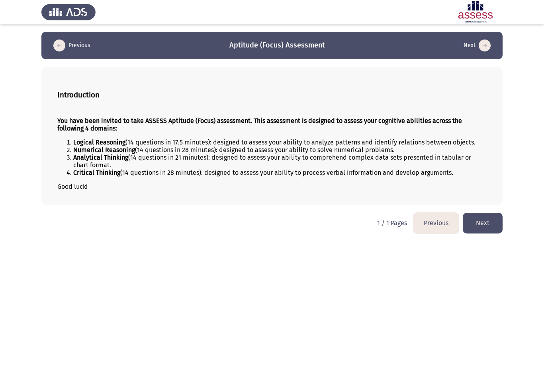
click at [489, 228] on button "Next" at bounding box center [483, 222] width 40 height 20
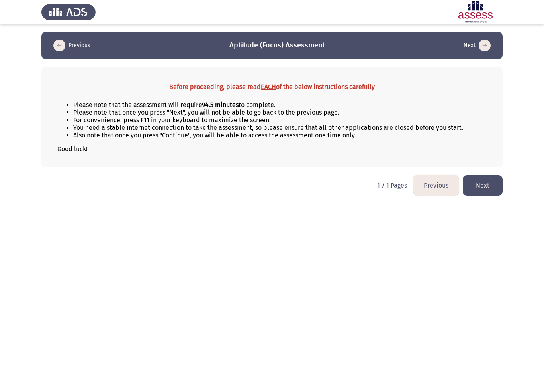
click at [491, 193] on button "Next" at bounding box center [483, 185] width 40 height 20
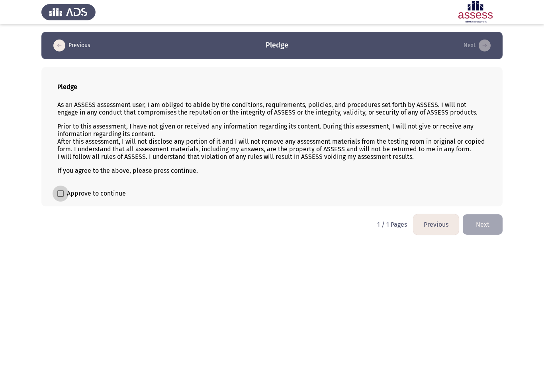
click at [97, 192] on span "Approve to continue" at bounding box center [96, 194] width 59 height 10
click at [61, 197] on input "Approve to continue" at bounding box center [60, 197] width 0 height 0
checkbox input "true"
click at [488, 227] on button "Next" at bounding box center [483, 224] width 40 height 20
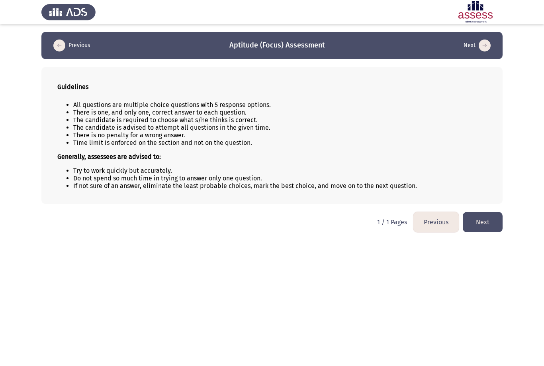
click at [495, 221] on button "Next" at bounding box center [483, 222] width 40 height 20
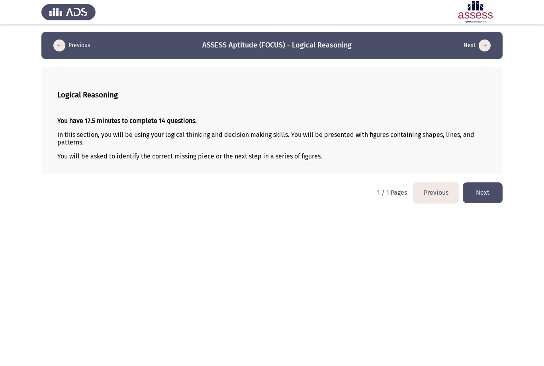
click at [490, 197] on button "Next" at bounding box center [483, 192] width 40 height 20
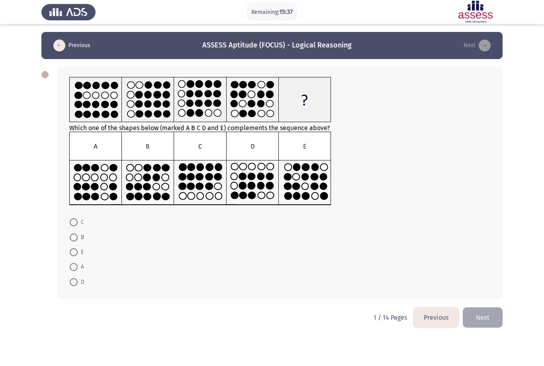
click at [77, 253] on span at bounding box center [74, 252] width 8 height 8
click at [77, 253] on input "E" at bounding box center [74, 252] width 8 height 8
radio input "true"
click at [485, 316] on button "Next" at bounding box center [483, 316] width 40 height 20
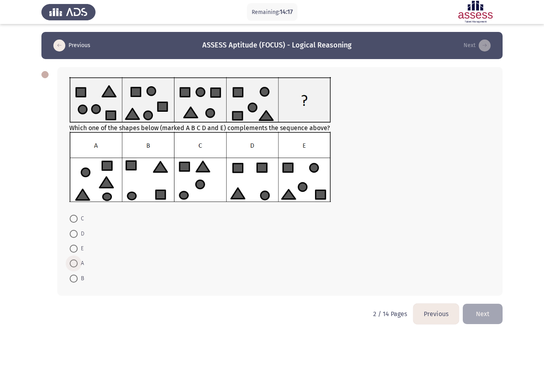
click at [73, 265] on span at bounding box center [74, 263] width 8 height 8
click at [73, 265] on input "A" at bounding box center [74, 263] width 8 height 8
radio input "true"
click at [479, 316] on button "Next" at bounding box center [483, 313] width 40 height 20
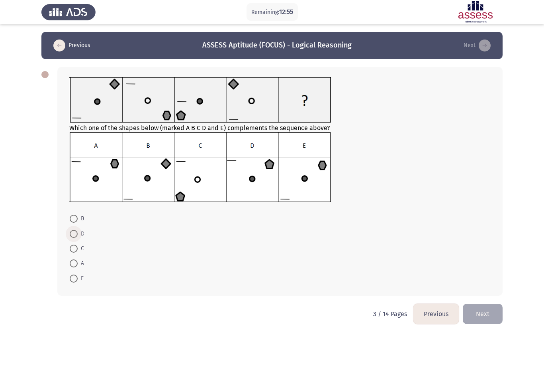
click at [73, 236] on span at bounding box center [74, 234] width 8 height 8
click at [73, 236] on input "D" at bounding box center [74, 234] width 8 height 8
radio input "true"
click at [483, 318] on button "Next" at bounding box center [483, 313] width 40 height 20
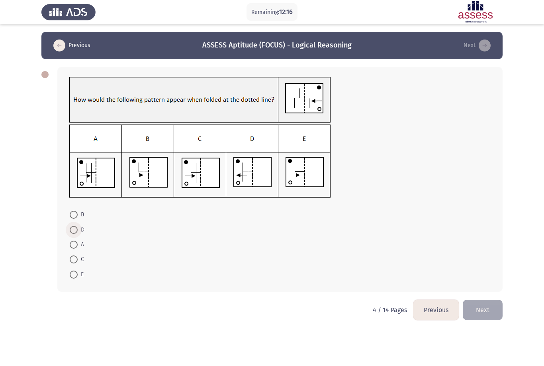
click at [72, 234] on span at bounding box center [74, 230] width 8 height 8
click at [72, 234] on input "D" at bounding box center [74, 230] width 8 height 8
radio input "true"
click at [480, 311] on button "Next" at bounding box center [483, 309] width 40 height 20
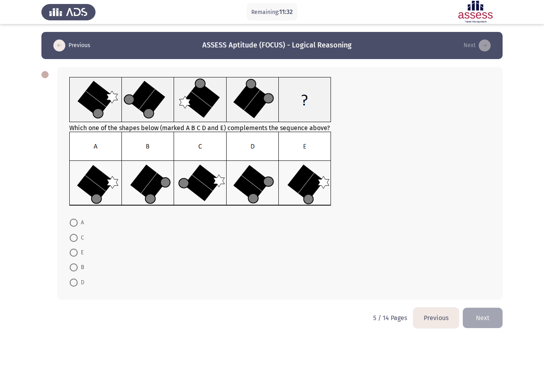
click at [72, 240] on span at bounding box center [74, 238] width 8 height 8
click at [72, 240] on input "C" at bounding box center [74, 238] width 8 height 8
radio input "true"
click at [75, 257] on label "E" at bounding box center [77, 252] width 14 height 10
click at [75, 256] on input "E" at bounding box center [74, 252] width 8 height 8
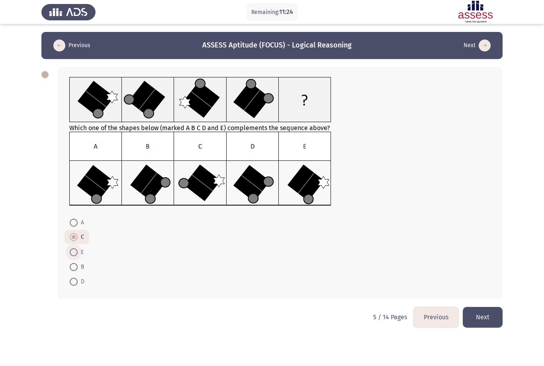
radio input "true"
click at [483, 321] on button "Next" at bounding box center [483, 317] width 40 height 20
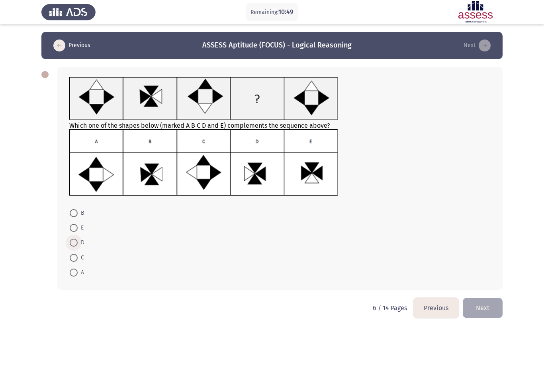
click at [75, 238] on label "D" at bounding box center [77, 243] width 15 height 10
click at [75, 238] on input "D" at bounding box center [74, 242] width 8 height 8
radio input "true"
click at [76, 223] on label "E" at bounding box center [77, 228] width 14 height 10
click at [76, 224] on input "E" at bounding box center [74, 228] width 8 height 8
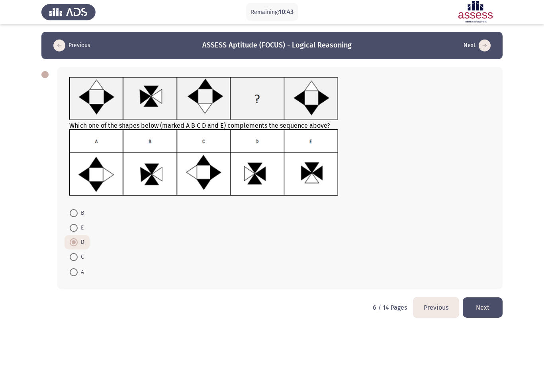
radio input "true"
click at [485, 306] on button "Next" at bounding box center [483, 307] width 40 height 20
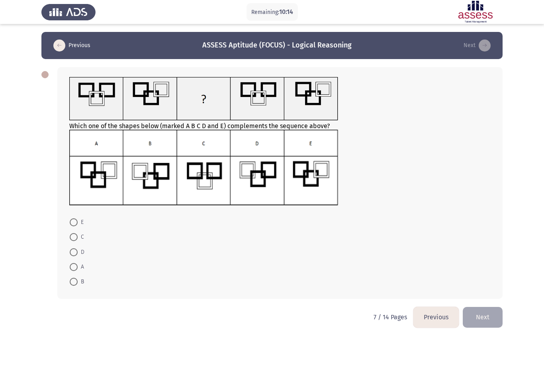
click at [71, 254] on span at bounding box center [74, 252] width 8 height 8
click at [71, 254] on input "D" at bounding box center [74, 252] width 8 height 8
radio input "true"
click at [484, 316] on button "Next" at bounding box center [483, 316] width 40 height 20
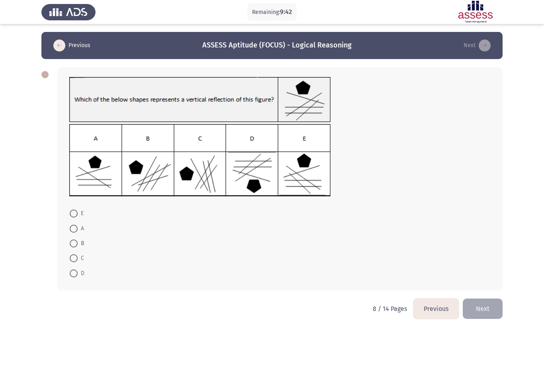
click at [74, 218] on label "E" at bounding box center [77, 213] width 14 height 10
click at [74, 217] on input "E" at bounding box center [74, 213] width 8 height 8
radio input "true"
click at [481, 303] on button "Next" at bounding box center [483, 307] width 40 height 20
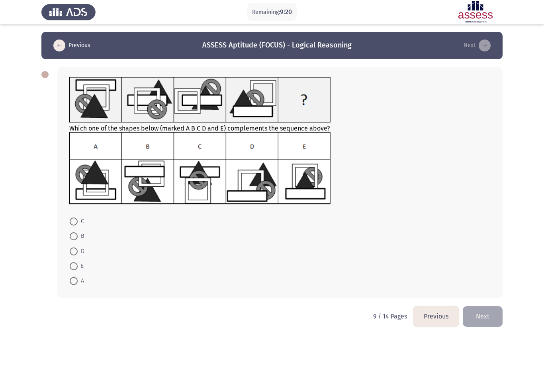
click at [70, 283] on span at bounding box center [74, 281] width 8 height 8
click at [70, 283] on input "A" at bounding box center [74, 281] width 8 height 8
radio input "true"
click at [484, 315] on button "Next" at bounding box center [483, 315] width 40 height 20
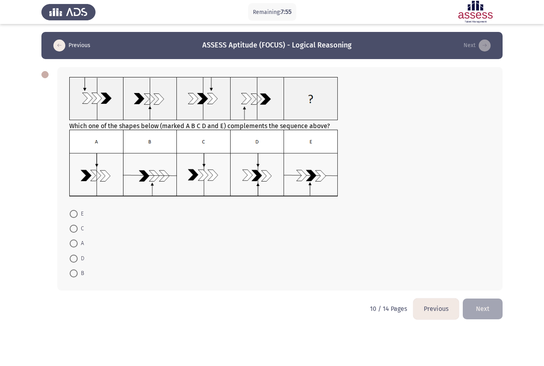
click at [70, 231] on span at bounding box center [74, 228] width 8 height 8
click at [70, 231] on input "C" at bounding box center [74, 228] width 8 height 8
radio input "true"
click at [487, 310] on button "Next" at bounding box center [483, 308] width 40 height 20
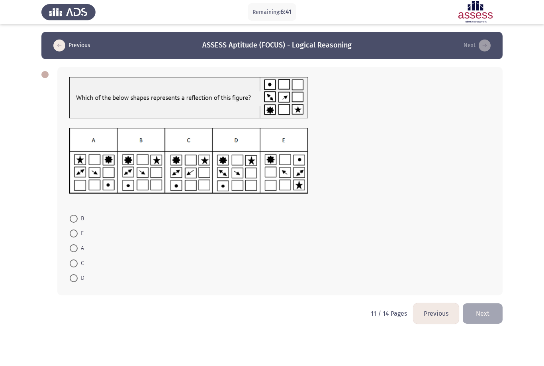
click at [71, 279] on span at bounding box center [74, 278] width 8 height 8
click at [71, 279] on input "D" at bounding box center [74, 278] width 8 height 8
radio input "true"
click at [70, 219] on span at bounding box center [74, 218] width 8 height 8
click at [70, 219] on input "B" at bounding box center [74, 218] width 8 height 8
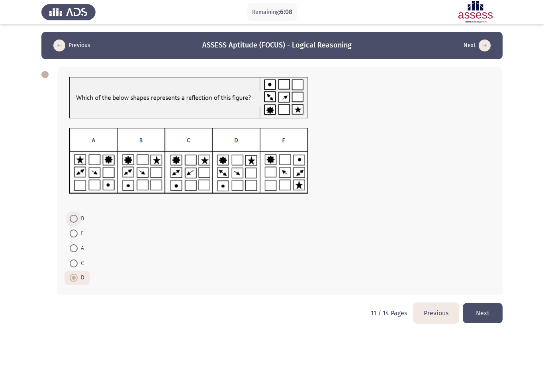
radio input "true"
click at [72, 280] on span at bounding box center [74, 277] width 8 height 8
click at [72, 280] on input "D" at bounding box center [74, 277] width 8 height 8
radio input "true"
click at [481, 312] on button "Next" at bounding box center [483, 313] width 40 height 20
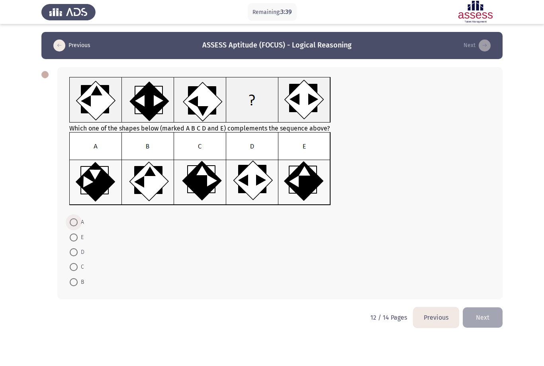
click at [76, 225] on span at bounding box center [74, 222] width 8 height 8
click at [76, 225] on input "A" at bounding box center [74, 222] width 8 height 8
radio input "true"
click at [483, 320] on button "Next" at bounding box center [483, 316] width 40 height 20
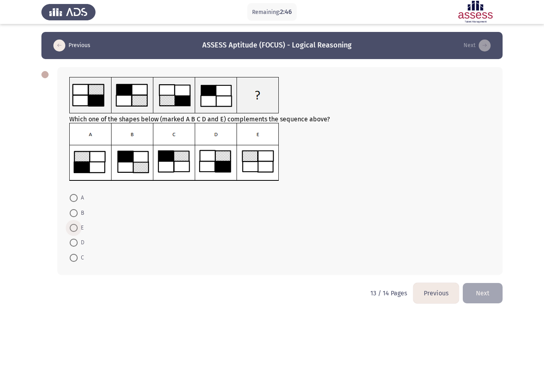
click at [76, 230] on span at bounding box center [74, 228] width 8 height 8
click at [76, 230] on input "E" at bounding box center [74, 228] width 8 height 8
radio input "true"
click at [485, 295] on button "Next" at bounding box center [483, 292] width 40 height 20
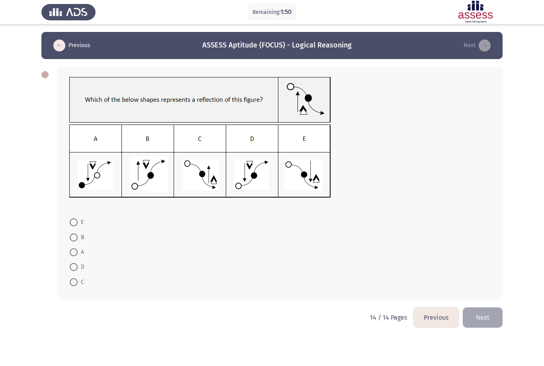
click at [75, 257] on label "A" at bounding box center [77, 252] width 14 height 10
click at [75, 256] on input "A" at bounding box center [74, 252] width 8 height 8
radio input "true"
click at [484, 322] on button "Next" at bounding box center [483, 316] width 40 height 20
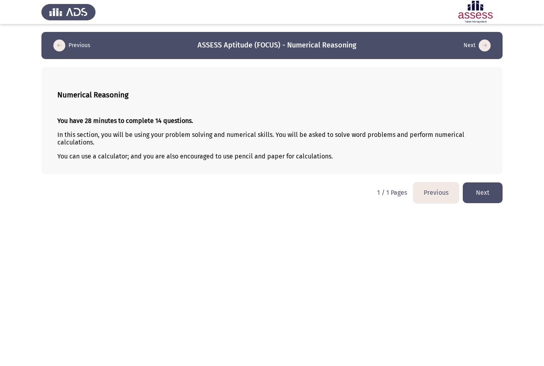
click at [484, 194] on button "Next" at bounding box center [483, 192] width 40 height 20
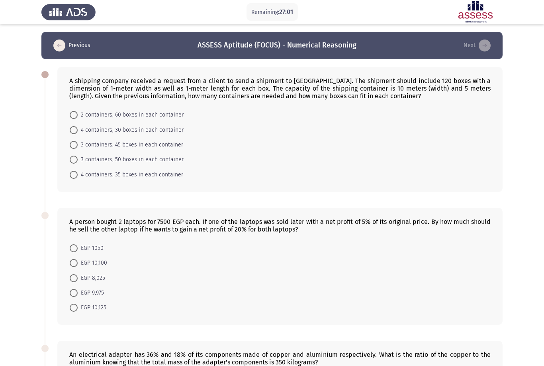
click at [149, 159] on span "3 containers, 50 boxes in each container" at bounding box center [131, 160] width 106 height 10
click at [78, 159] on input "3 containers, 50 boxes in each container" at bounding box center [74, 159] width 8 height 8
radio input "true"
click at [143, 149] on span "3 containers, 45 boxes in each container" at bounding box center [131, 145] width 106 height 10
click at [78, 149] on input "3 containers, 45 boxes in each container" at bounding box center [74, 145] width 8 height 8
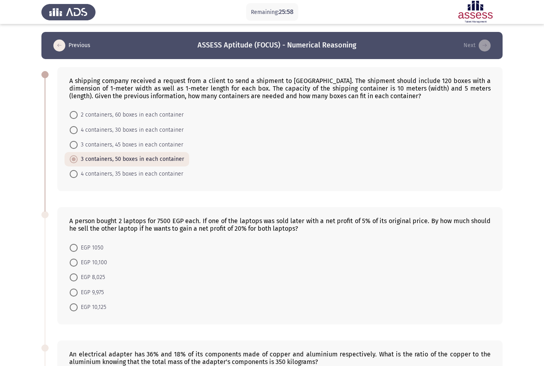
radio input "true"
click at [65, 138] on div "A shipping company received a request from a client to send a shipment to [GEOG…" at bounding box center [280, 129] width 446 height 124
click at [73, 130] on span at bounding box center [74, 130] width 8 height 8
click at [73, 130] on input "4 containers, 30 boxes in each container" at bounding box center [74, 130] width 8 height 8
radio input "true"
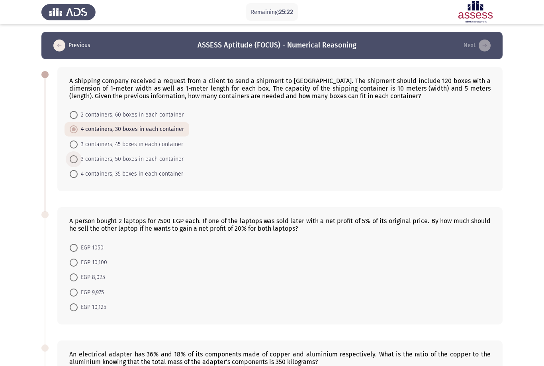
click at [79, 162] on span "3 containers, 50 boxes in each container" at bounding box center [131, 159] width 106 height 10
click at [78, 162] on input "3 containers, 50 boxes in each container" at bounding box center [74, 159] width 8 height 8
radio input "true"
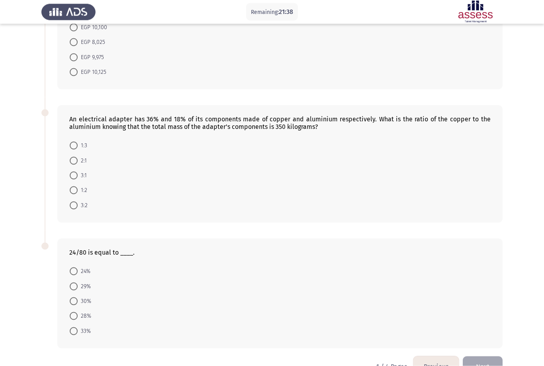
scroll to position [235, 0]
click at [80, 271] on span "24%" at bounding box center [84, 271] width 13 height 10
click at [78, 271] on input "24%" at bounding box center [74, 271] width 8 height 8
radio input "true"
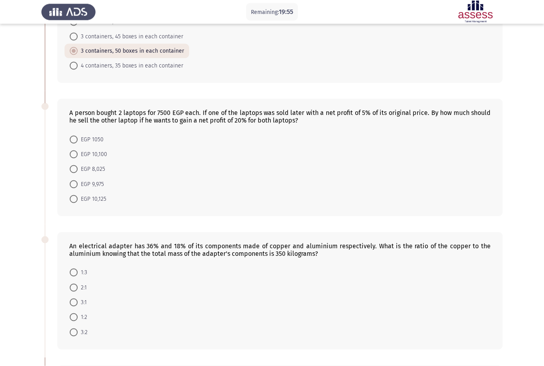
scroll to position [108, 0]
click at [78, 202] on span "EGP 10,125" at bounding box center [92, 199] width 29 height 10
click at [78, 202] on input "EGP 10,125" at bounding box center [74, 199] width 8 height 8
radio input "true"
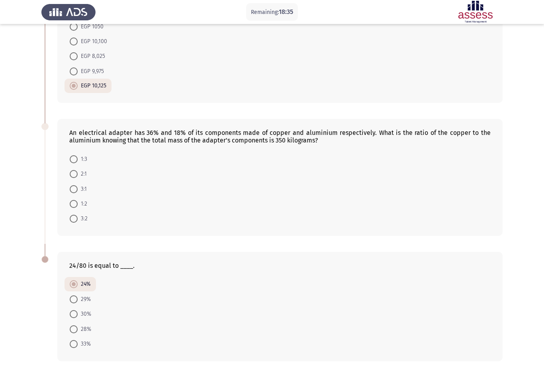
scroll to position [222, 0]
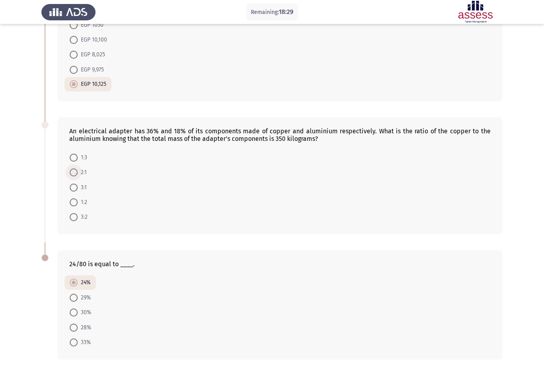
click at [84, 177] on span "2:1" at bounding box center [82, 172] width 9 height 10
click at [78, 176] on input "2:1" at bounding box center [74, 172] width 8 height 8
radio input "true"
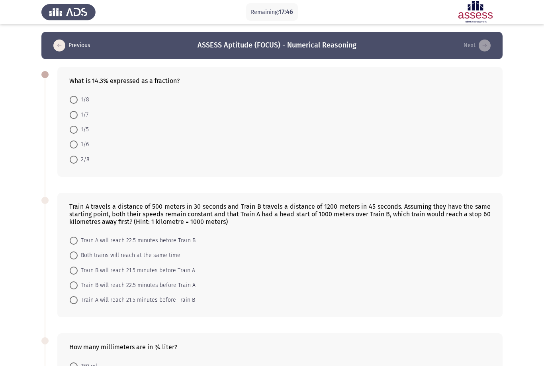
click at [68, 115] on mat-radio-button "1/7" at bounding box center [79, 114] width 29 height 15
click at [75, 118] on span at bounding box center [74, 115] width 8 height 8
click at [75, 118] on input "1/7" at bounding box center [74, 115] width 8 height 8
radio input "true"
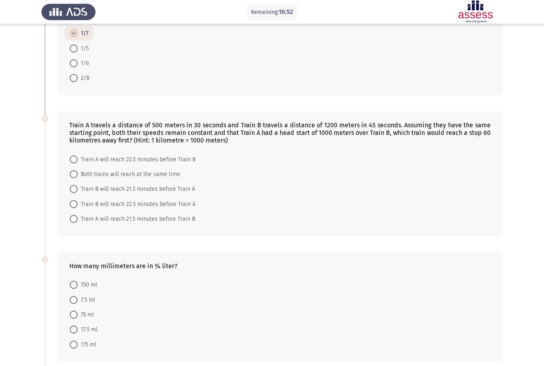
scroll to position [96, 0]
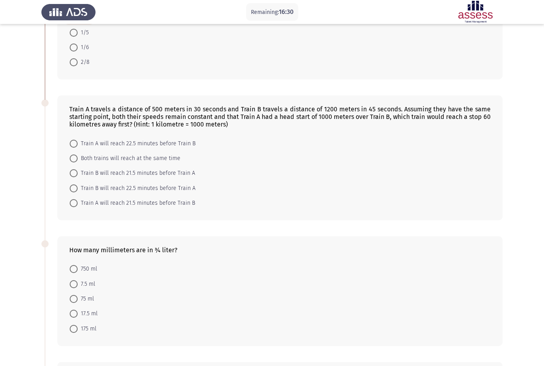
click at [70, 271] on span at bounding box center [74, 269] width 8 height 8
click at [70, 271] on input "750 ml" at bounding box center [74, 269] width 8 height 8
radio input "true"
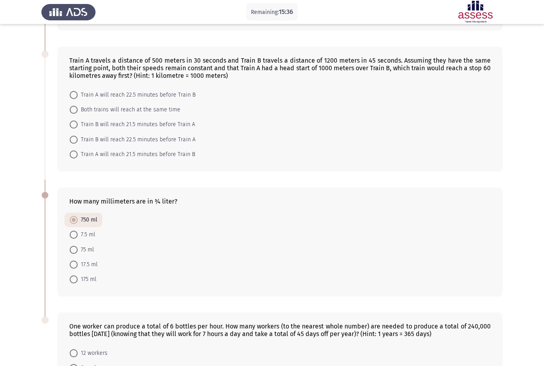
scroll to position [227, 0]
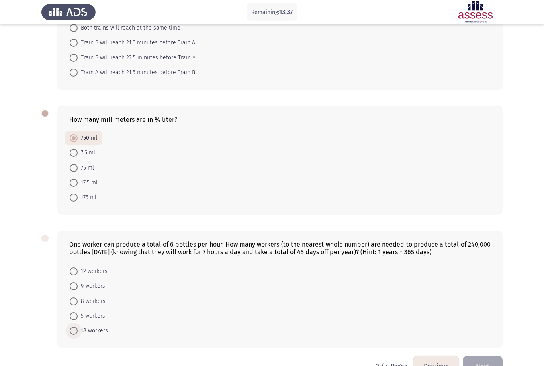
click at [94, 335] on span "18 workers" at bounding box center [93, 331] width 30 height 10
click at [78, 334] on input "18 workers" at bounding box center [74, 330] width 8 height 8
radio input "true"
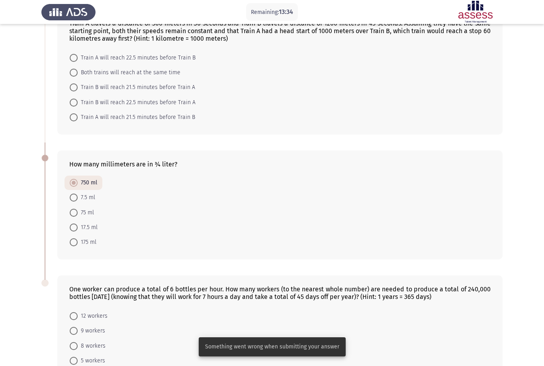
scroll to position [226, 0]
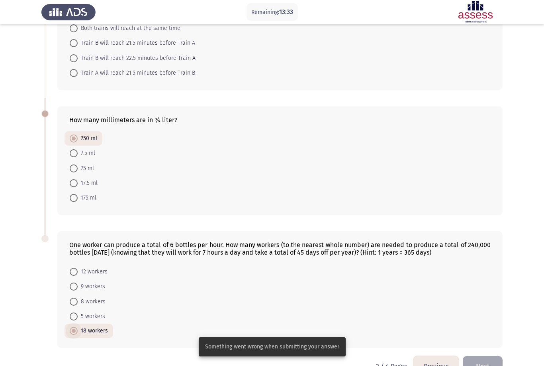
click at [95, 335] on span "18 workers" at bounding box center [93, 331] width 30 height 10
click at [78, 334] on input "18 workers" at bounding box center [74, 330] width 8 height 8
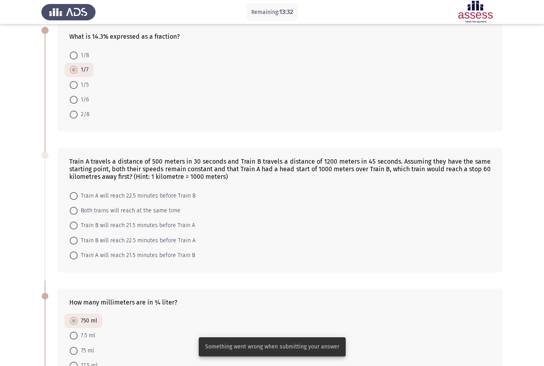
scroll to position [24, 0]
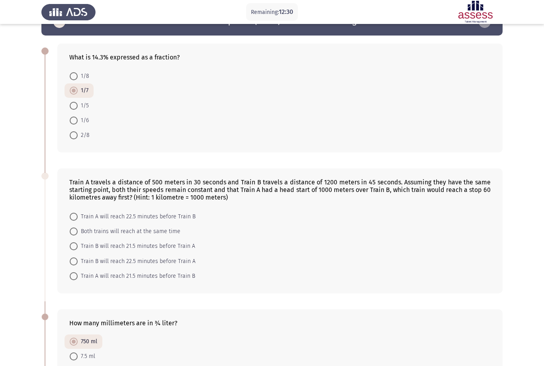
click at [65, 232] on mat-radio-button "Both trains will reach at the same time" at bounding box center [125, 231] width 121 height 15
click at [71, 234] on span at bounding box center [74, 231] width 8 height 8
click at [71, 234] on input "Both trains will reach at the same time" at bounding box center [74, 231] width 8 height 8
radio input "true"
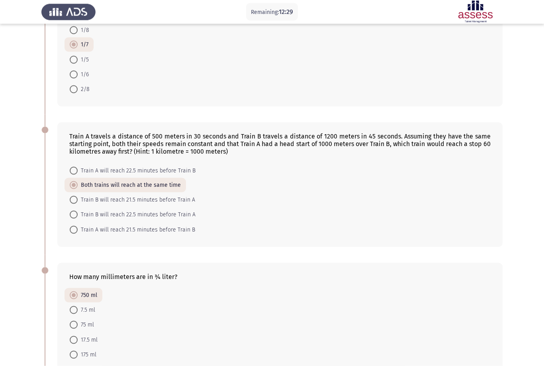
scroll to position [226, 0]
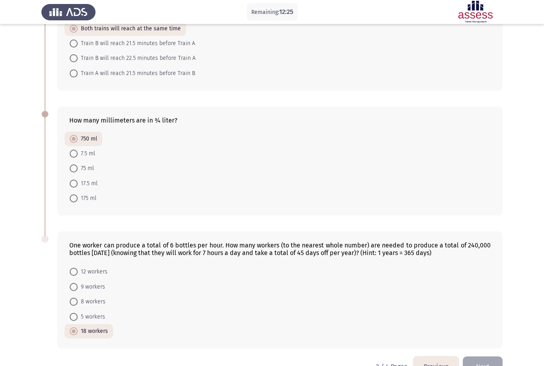
click at [484, 365] on button "Next" at bounding box center [483, 366] width 40 height 20
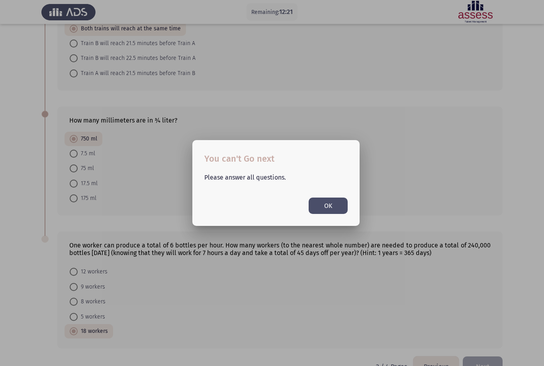
click at [328, 210] on button "OK" at bounding box center [328, 205] width 39 height 16
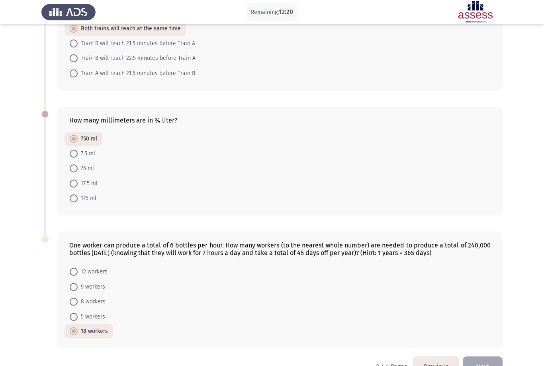
click at [73, 306] on label "8 workers" at bounding box center [88, 302] width 36 height 10
click at [73, 305] on input "8 workers" at bounding box center [74, 301] width 8 height 8
radio input "true"
click at [75, 335] on span at bounding box center [74, 331] width 8 height 8
click at [75, 335] on input "18 workers" at bounding box center [74, 331] width 8 height 8
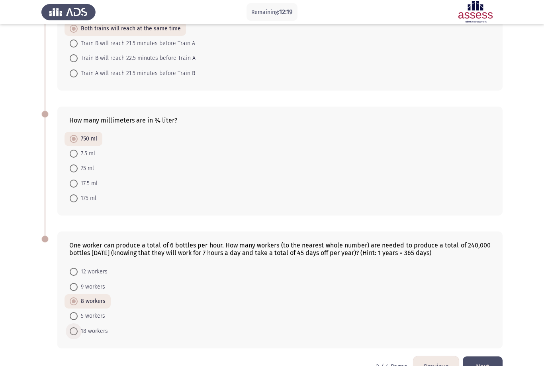
radio input "true"
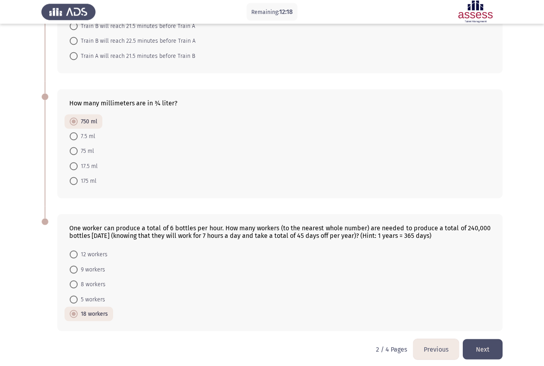
scroll to position [251, 0]
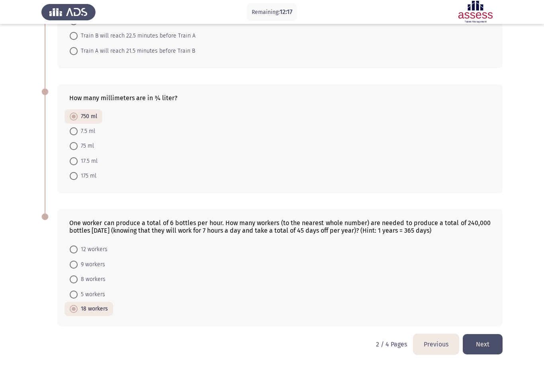
click at [478, 344] on button "Next" at bounding box center [483, 344] width 40 height 20
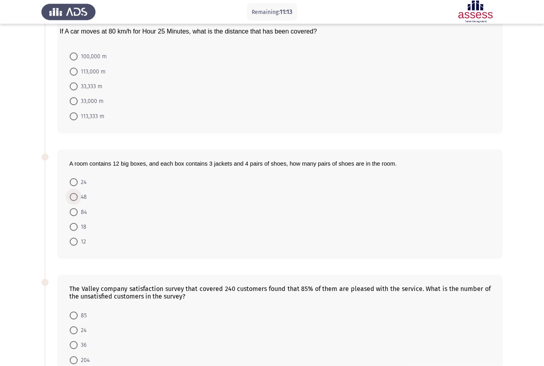
scroll to position [55, 0]
click at [68, 200] on mat-radio-button "48" at bounding box center [79, 197] width 28 height 15
click at [77, 201] on span at bounding box center [74, 197] width 8 height 8
click at [77, 201] on input "48" at bounding box center [74, 197] width 8 height 8
radio input "true"
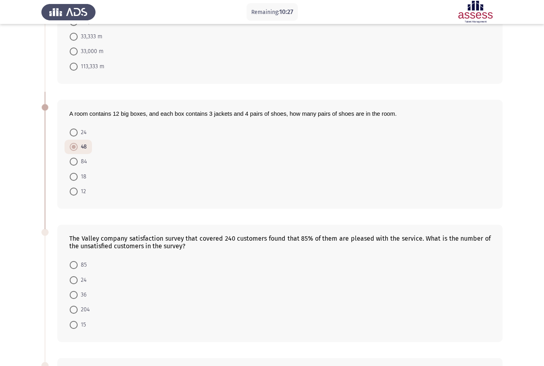
scroll to position [105, 0]
click at [71, 297] on span at bounding box center [74, 295] width 8 height 8
click at [71, 297] on input "36" at bounding box center [74, 295] width 8 height 8
radio input "true"
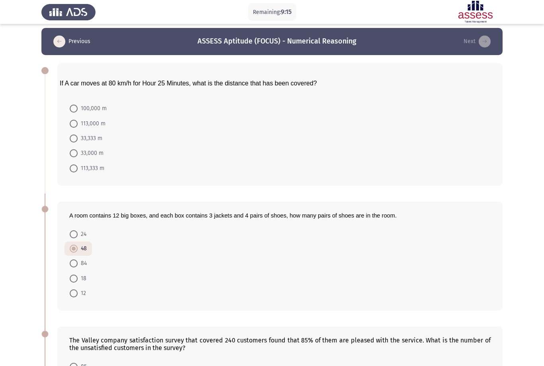
scroll to position [6, 0]
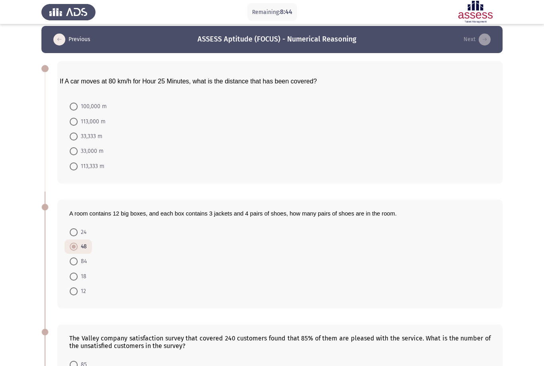
click at [71, 138] on span at bounding box center [74, 136] width 8 height 8
click at [71, 138] on input "33,333 m" at bounding box center [74, 136] width 8 height 8
radio input "true"
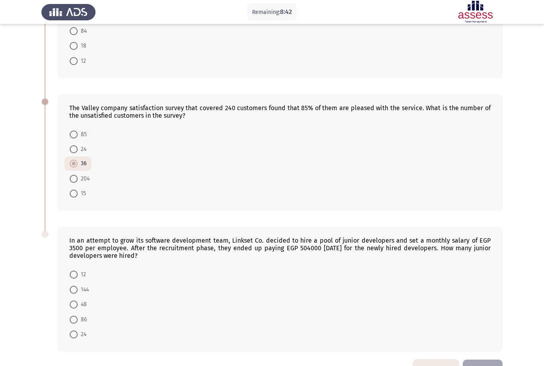
scroll to position [240, 0]
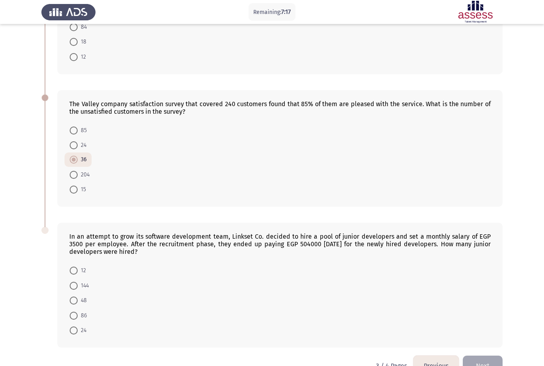
click at [71, 289] on span at bounding box center [74, 285] width 8 height 8
click at [71, 289] on input "144" at bounding box center [74, 285] width 8 height 8
radio input "true"
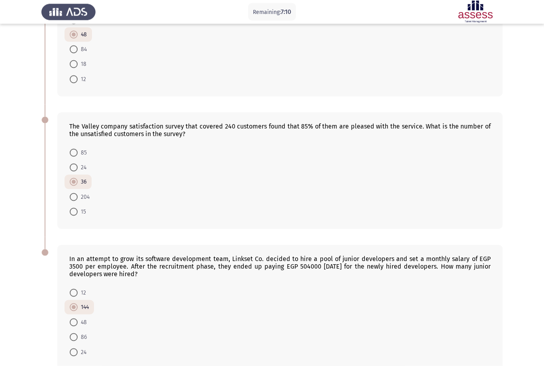
scroll to position [239, 0]
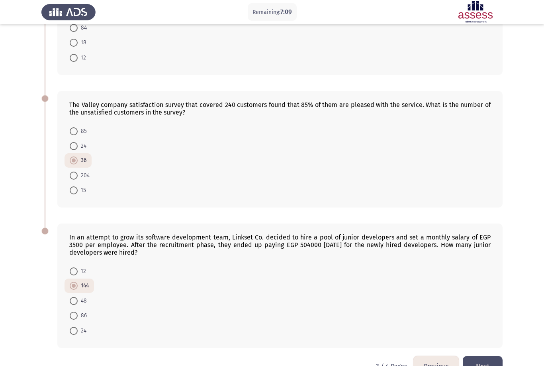
click at [481, 365] on button "Next" at bounding box center [483, 366] width 40 height 20
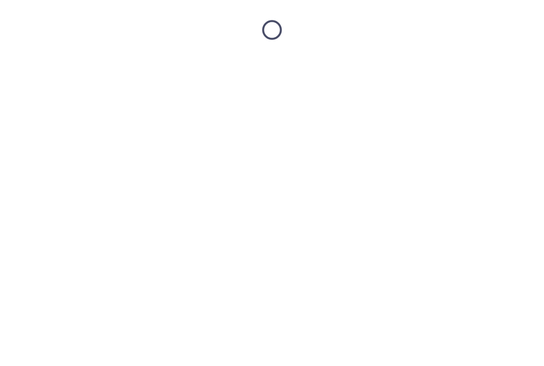
scroll to position [0, 0]
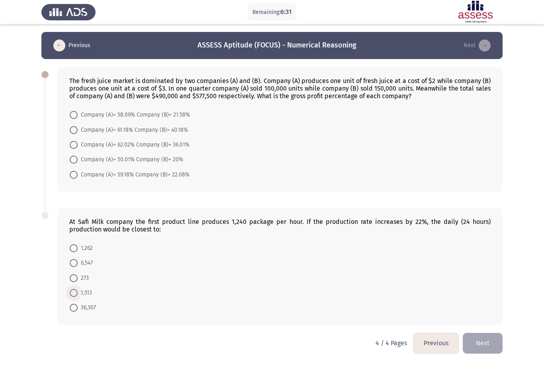
click at [73, 297] on span at bounding box center [74, 293] width 8 height 8
click at [73, 297] on input "1,513" at bounding box center [74, 293] width 8 height 8
radio input "true"
click at [75, 311] on span at bounding box center [74, 307] width 8 height 8
click at [75, 311] on input "36,307" at bounding box center [74, 307] width 8 height 8
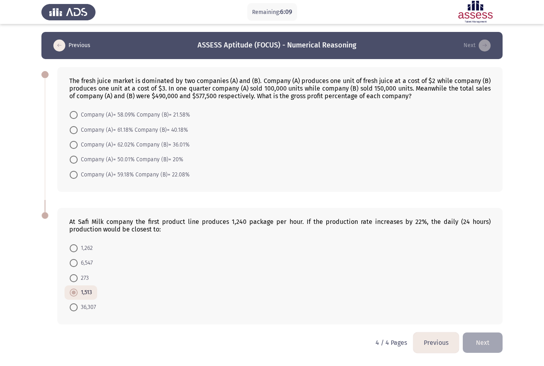
radio input "true"
click at [80, 118] on span "Company (A)= 58.09% Company (B)= 21.58%" at bounding box center [134, 115] width 112 height 10
click at [78, 118] on input "Company (A)= 58.09% Company (B)= 21.58%" at bounding box center [74, 115] width 8 height 8
radio input "true"
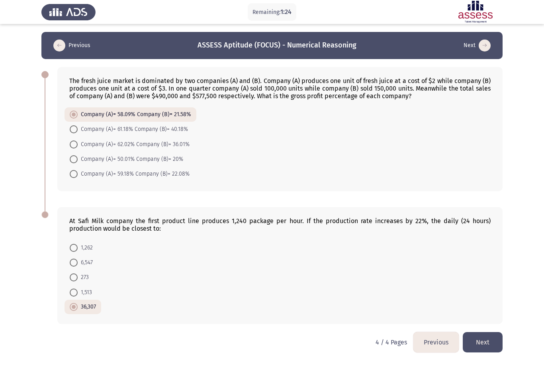
click at [477, 343] on button "Next" at bounding box center [483, 342] width 40 height 20
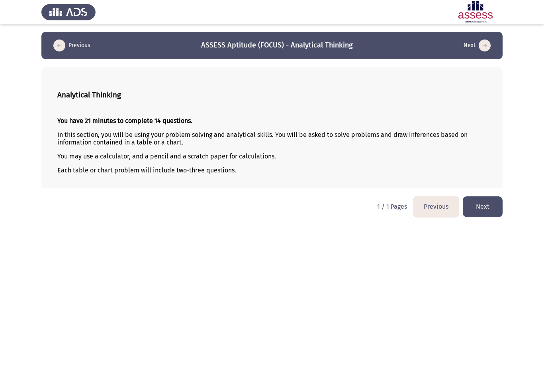
click at [485, 208] on button "Next" at bounding box center [483, 206] width 40 height 20
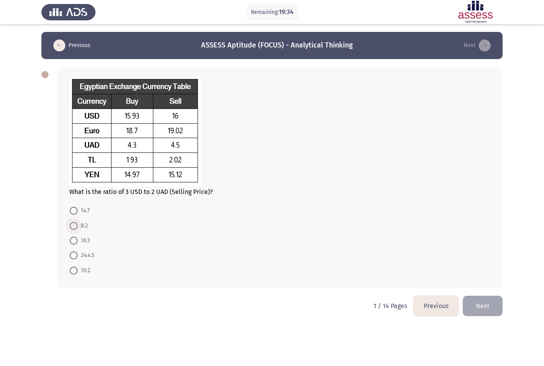
click at [76, 230] on label "8:2" at bounding box center [79, 226] width 18 height 10
click at [76, 230] on input "8:2" at bounding box center [74, 226] width 8 height 8
radio input "true"
click at [486, 311] on button "Next" at bounding box center [483, 305] width 40 height 20
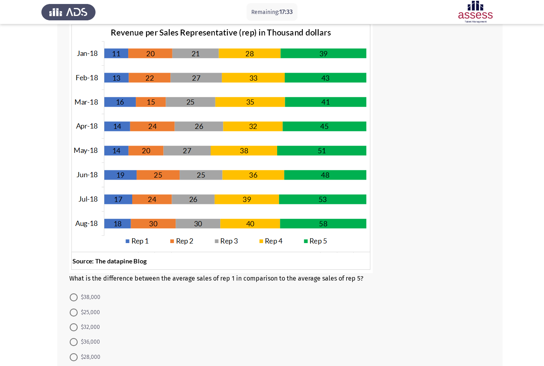
scroll to position [78, 0]
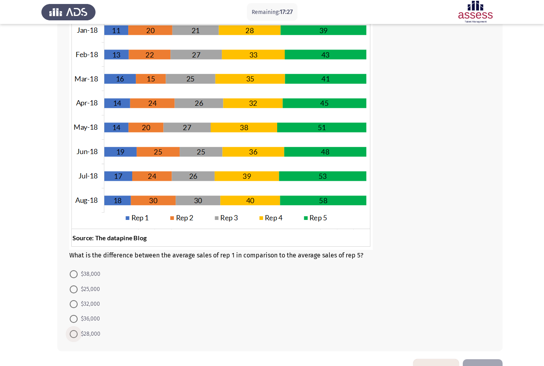
click at [98, 338] on span "$28,000" at bounding box center [89, 334] width 23 height 10
click at [78, 338] on input "$28,000" at bounding box center [74, 334] width 8 height 8
radio input "true"
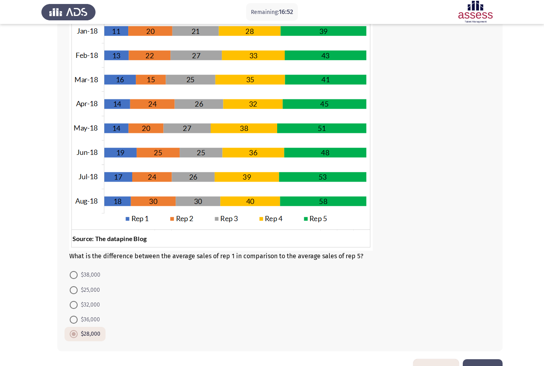
click at [97, 303] on span "$32,000" at bounding box center [89, 305] width 22 height 10
click at [78, 303] on input "$32,000" at bounding box center [74, 305] width 8 height 8
radio input "true"
click at [485, 365] on button "Next" at bounding box center [483, 369] width 40 height 20
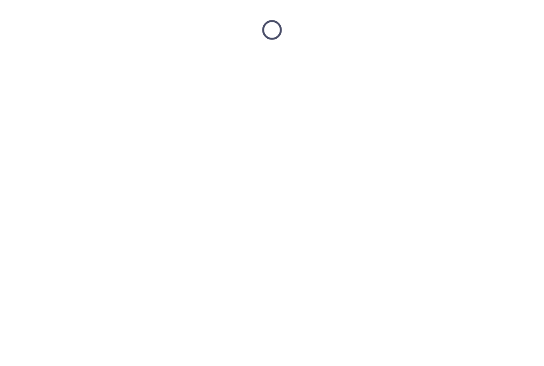
scroll to position [0, 0]
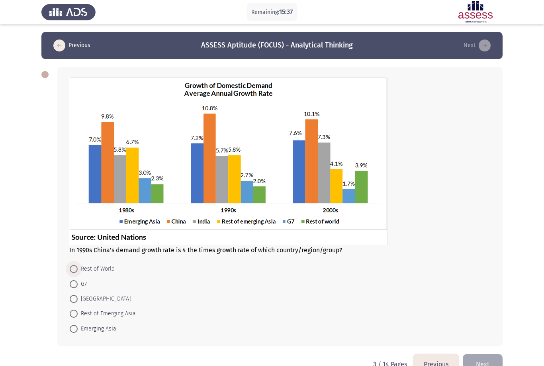
click at [107, 271] on span "Rest of World" at bounding box center [96, 269] width 37 height 10
click at [78, 271] on input "Rest of World" at bounding box center [74, 269] width 8 height 8
radio input "true"
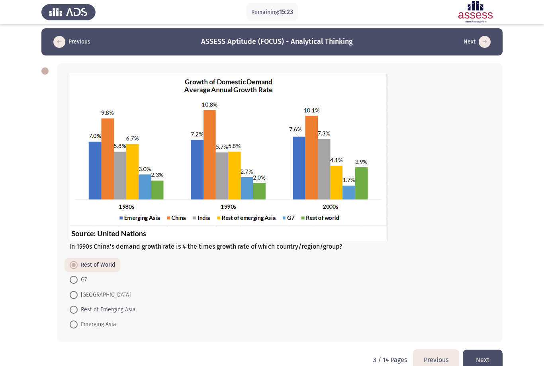
scroll to position [20, 0]
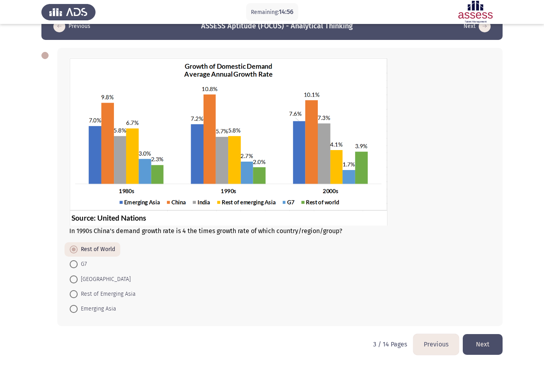
click at [487, 350] on button "Next" at bounding box center [483, 344] width 40 height 20
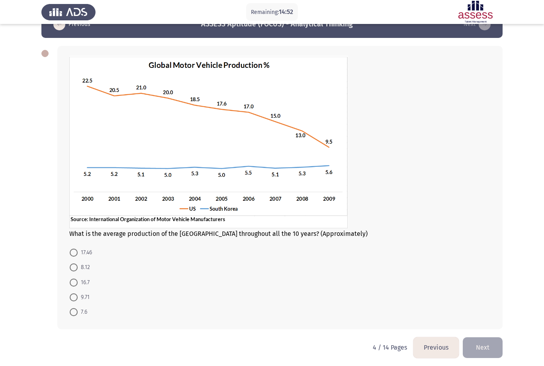
scroll to position [25, 0]
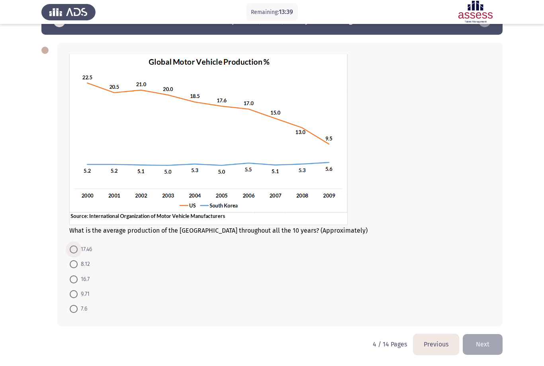
click at [88, 250] on span "17.46" at bounding box center [85, 249] width 14 height 10
click at [78, 250] on input "17.46" at bounding box center [74, 249] width 8 height 8
radio input "true"
click at [480, 344] on button "Next" at bounding box center [483, 344] width 40 height 20
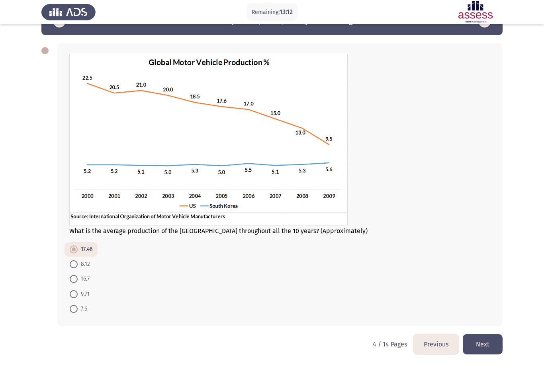
scroll to position [0, 0]
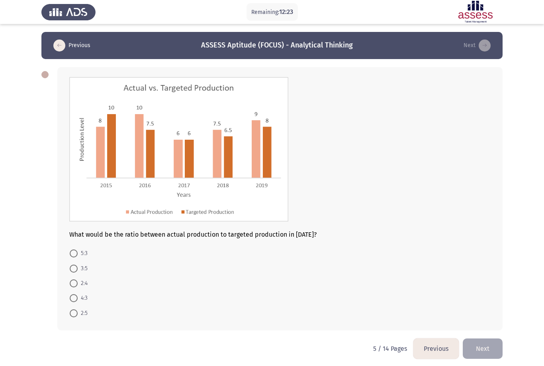
click at [70, 252] on span at bounding box center [74, 253] width 8 height 8
click at [70, 252] on input "5:3" at bounding box center [74, 253] width 8 height 8
radio input "true"
click at [73, 300] on span at bounding box center [74, 297] width 8 height 8
click at [73, 300] on input "4:3" at bounding box center [74, 297] width 8 height 8
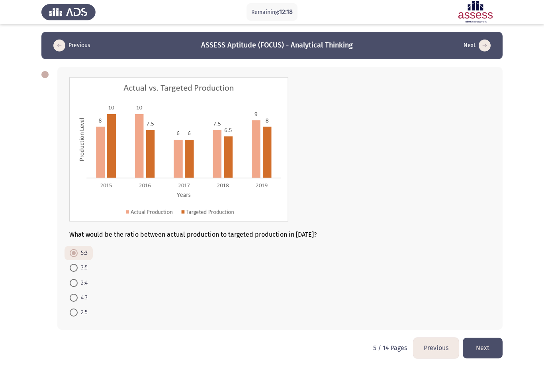
radio input "true"
click at [480, 345] on button "Next" at bounding box center [483, 347] width 40 height 20
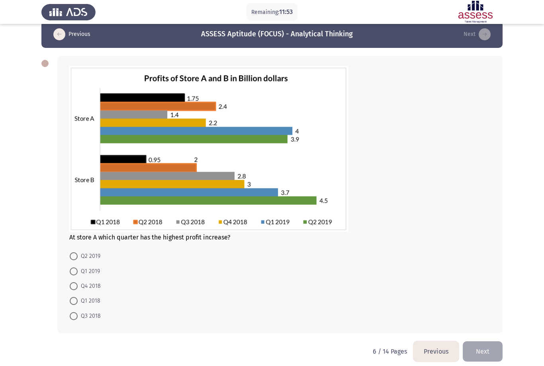
scroll to position [19, 0]
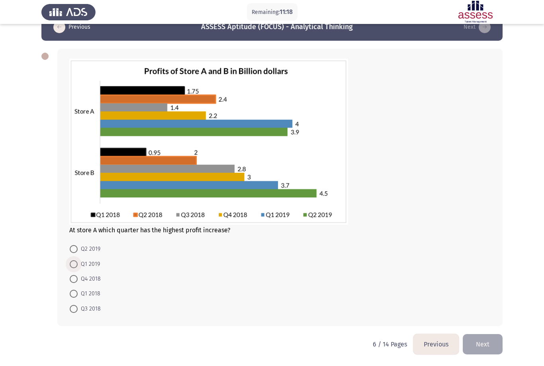
click at [73, 261] on span at bounding box center [74, 264] width 8 height 8
click at [73, 261] on input "Q1 2019" at bounding box center [74, 264] width 8 height 8
radio input "true"
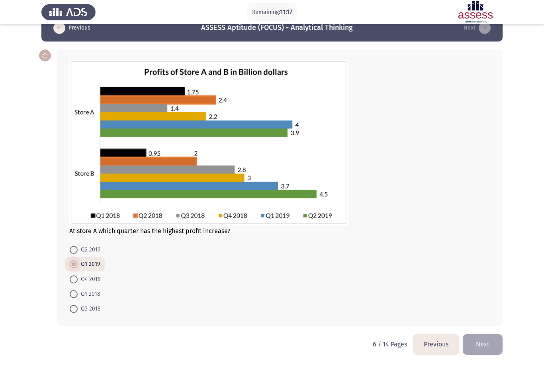
scroll to position [18, 0]
click at [487, 347] on button "Next" at bounding box center [483, 344] width 40 height 20
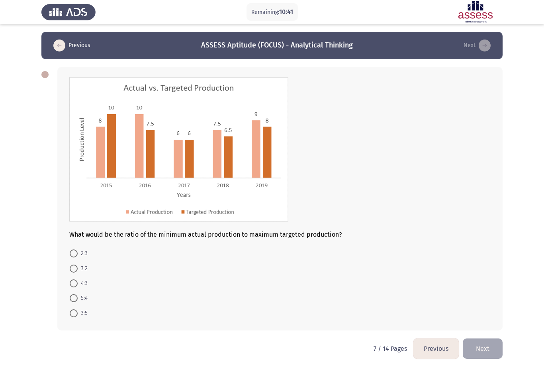
click at [85, 285] on span "4:3" at bounding box center [83, 283] width 10 height 10
click at [78, 285] on input "4:3" at bounding box center [74, 283] width 8 height 8
radio input "true"
click at [81, 313] on span "3:5" at bounding box center [83, 312] width 10 height 10
click at [78, 313] on input "3:5" at bounding box center [74, 312] width 8 height 8
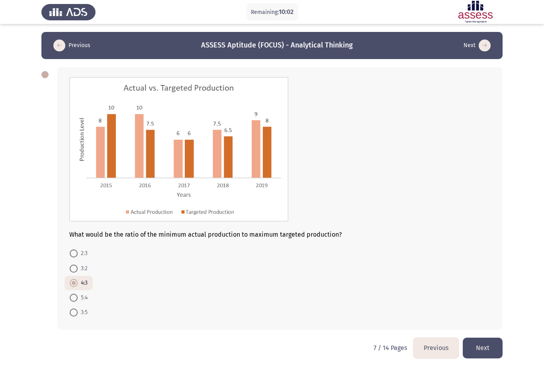
radio input "true"
click at [85, 258] on span "2:3" at bounding box center [83, 253] width 10 height 10
click at [78, 257] on input "2:3" at bounding box center [74, 253] width 8 height 8
radio input "true"
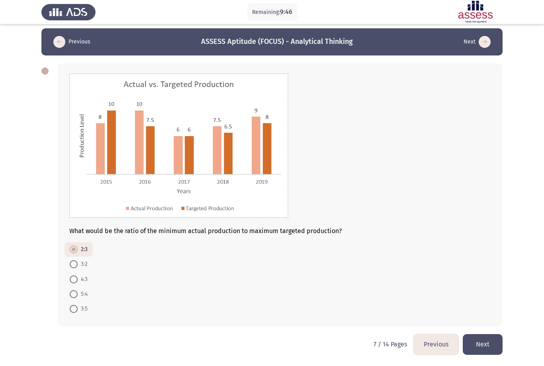
click at [485, 345] on button "Next" at bounding box center [483, 344] width 40 height 20
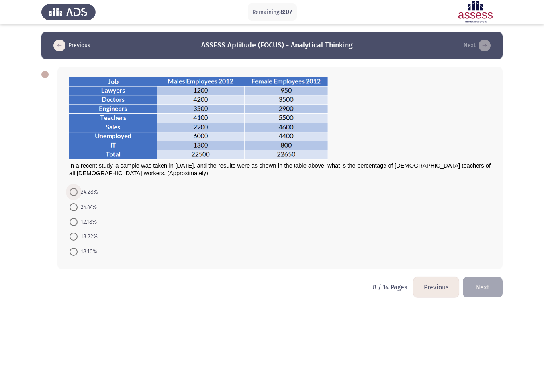
click at [84, 192] on span "24.28%" at bounding box center [88, 192] width 20 height 10
click at [78, 192] on input "24.28%" at bounding box center [74, 192] width 8 height 8
radio input "true"
click at [487, 287] on button "Next" at bounding box center [483, 286] width 40 height 20
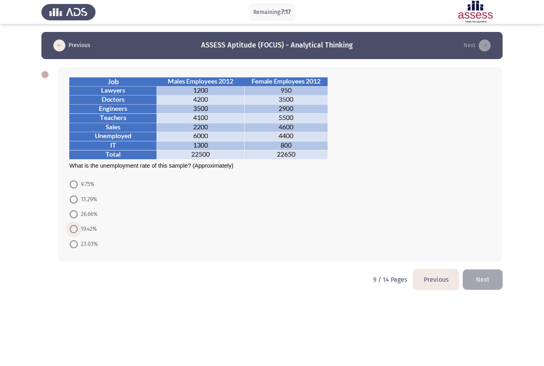
click at [89, 225] on span "19.42%" at bounding box center [87, 229] width 19 height 10
click at [78, 225] on input "19.42%" at bounding box center [74, 229] width 8 height 8
radio input "true"
click at [488, 283] on button "Next" at bounding box center [483, 278] width 40 height 20
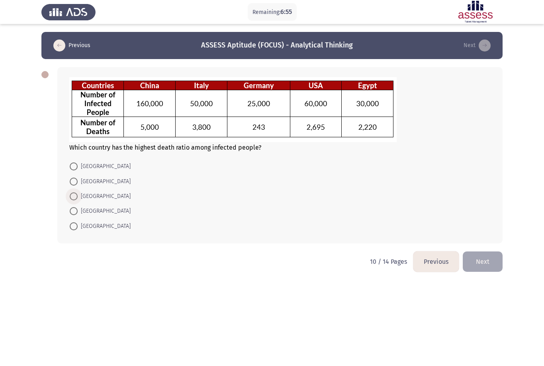
click at [79, 197] on span "[GEOGRAPHIC_DATA]" at bounding box center [104, 196] width 53 height 10
click at [78, 197] on input "[GEOGRAPHIC_DATA]" at bounding box center [74, 196] width 8 height 8
radio input "true"
click at [481, 257] on button "Next" at bounding box center [483, 260] width 40 height 20
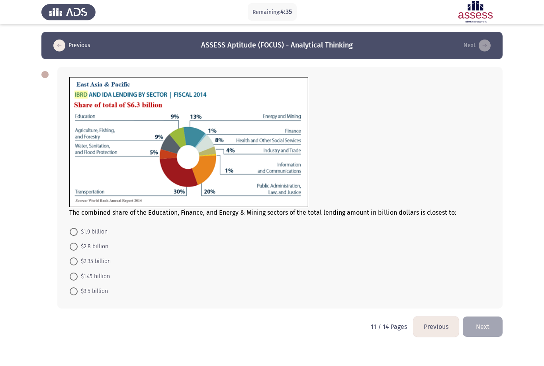
click at [68, 273] on mat-radio-button "$1.45 billion" at bounding box center [90, 275] width 51 height 15
click at [93, 276] on span "$1.45 billion" at bounding box center [94, 276] width 32 height 10
click at [78, 276] on input "$1.45 billion" at bounding box center [74, 276] width 8 height 8
radio input "true"
click at [481, 327] on button "Next" at bounding box center [483, 326] width 40 height 20
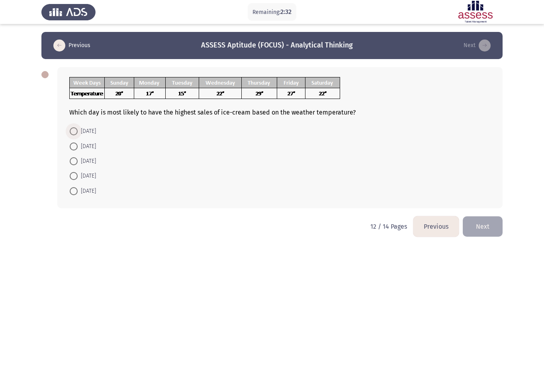
click at [96, 136] on span "[DATE]" at bounding box center [87, 131] width 18 height 10
click at [78, 135] on input "[DATE]" at bounding box center [74, 131] width 8 height 8
radio input "true"
click at [93, 171] on span "[DATE]" at bounding box center [87, 176] width 18 height 10
click at [78, 171] on input "[DATE]" at bounding box center [74, 175] width 8 height 8
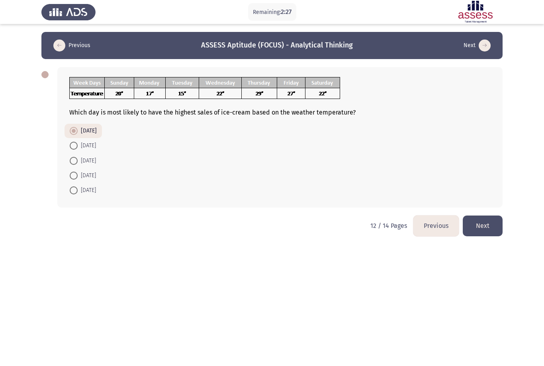
radio input "true"
click at [95, 128] on span "[DATE]" at bounding box center [87, 131] width 18 height 10
click at [78, 128] on input "[DATE]" at bounding box center [74, 131] width 8 height 8
radio input "true"
click at [480, 224] on button "Next" at bounding box center [483, 225] width 40 height 20
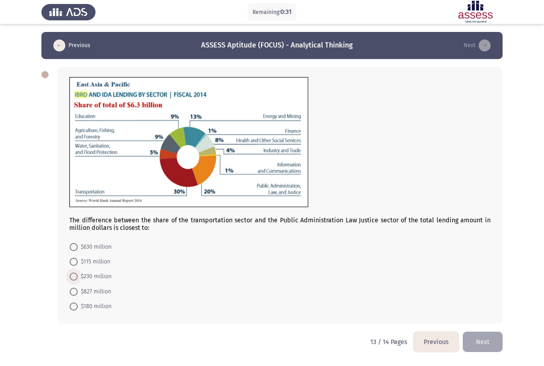
click at [73, 277] on span at bounding box center [74, 276] width 8 height 8
click at [73, 277] on input "$230 million" at bounding box center [74, 276] width 8 height 8
radio input "true"
click at [480, 343] on button "Next" at bounding box center [483, 341] width 40 height 20
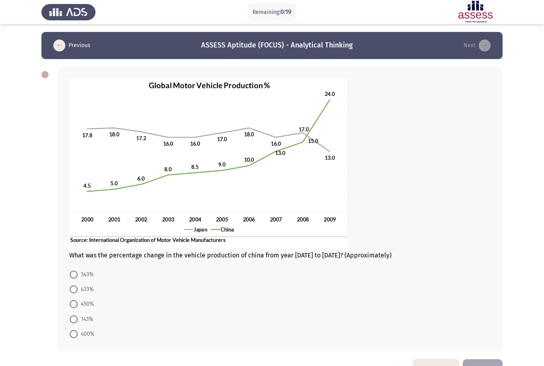
scroll to position [26, 0]
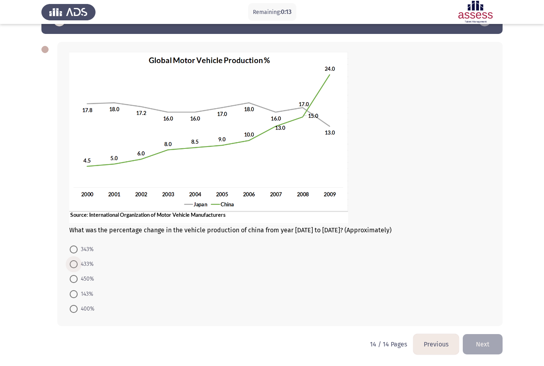
click at [88, 263] on span "433%" at bounding box center [86, 264] width 16 height 10
click at [78, 263] on input "433%" at bounding box center [74, 264] width 8 height 8
radio input "true"
click at [483, 341] on button "Next" at bounding box center [483, 344] width 40 height 20
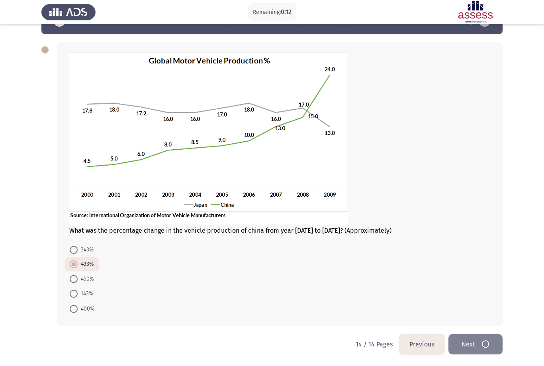
scroll to position [0, 0]
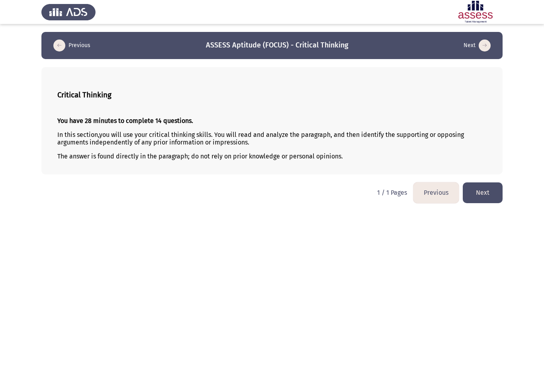
click at [487, 195] on button "Next" at bounding box center [483, 192] width 40 height 20
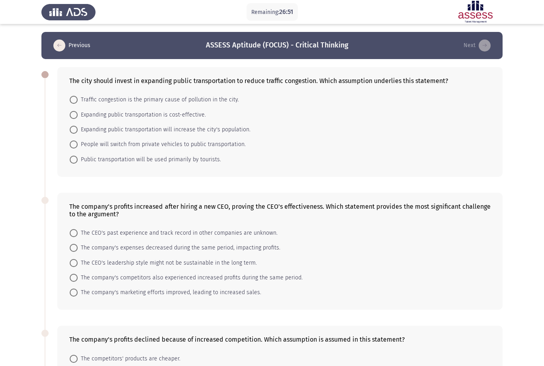
click at [79, 141] on span "People will switch from private vehicles to public transportation." at bounding box center [162, 145] width 168 height 10
click at [78, 141] on input "People will switch from private vehicles to public transportation." at bounding box center [74, 144] width 8 height 8
radio input "true"
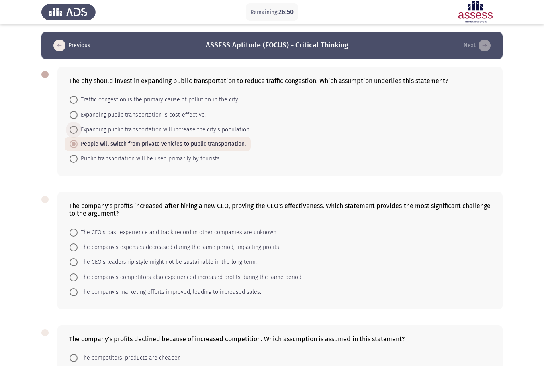
click at [75, 128] on span at bounding box center [74, 130] width 8 height 8
click at [75, 128] on input "Expanding public transportation will increase the city's population." at bounding box center [74, 130] width 8 height 8
radio input "true"
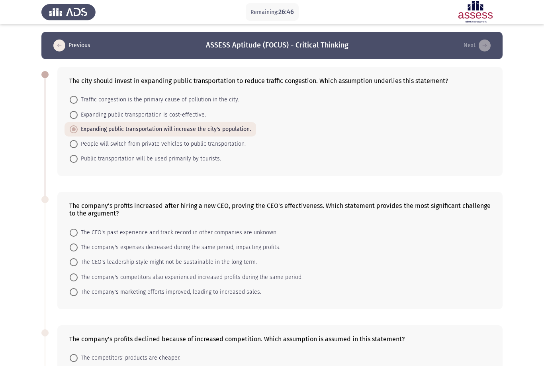
click at [222, 109] on form "Traffic congestion is the primary cause of pollution in the city. Expanding pub…" at bounding box center [280, 129] width 422 height 74
click at [222, 98] on span "Traffic congestion is the primary cause of pollution in the city." at bounding box center [158, 100] width 161 height 10
click at [78, 98] on input "Traffic congestion is the primary cause of pollution in the city." at bounding box center [74, 100] width 8 height 8
radio input "true"
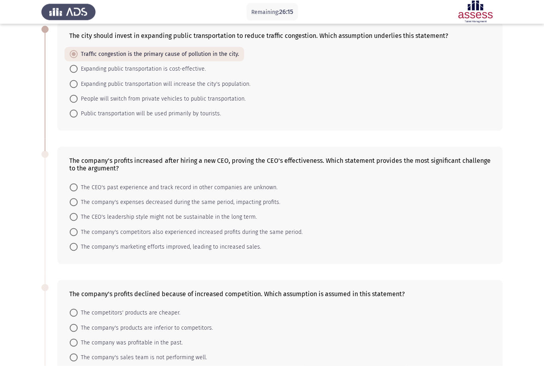
scroll to position [45, 0]
click at [226, 103] on span "People will switch from private vehicles to public transportation." at bounding box center [162, 99] width 168 height 10
click at [78, 102] on input "People will switch from private vehicles to public transportation." at bounding box center [74, 98] width 8 height 8
radio input "true"
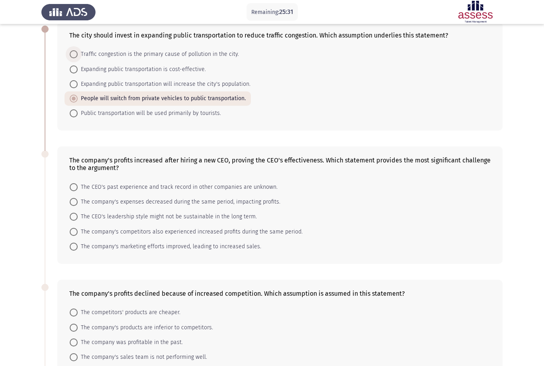
click at [74, 54] on span at bounding box center [74, 54] width 8 height 8
click at [74, 54] on input "Traffic congestion is the primary cause of pollution in the city." at bounding box center [74, 54] width 8 height 8
radio input "true"
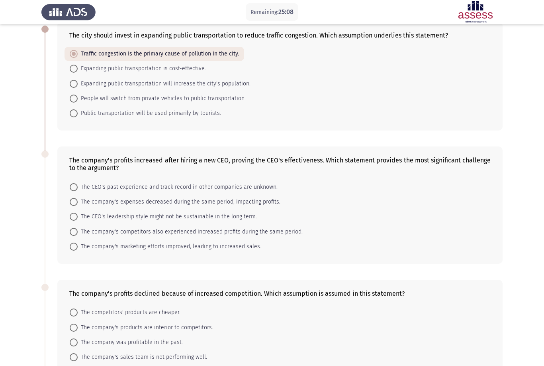
click at [280, 236] on span "The company's competitors also experienced increased profits during the same pe…" at bounding box center [190, 232] width 225 height 10
click at [78, 236] on input "The company's competitors also experienced increased profits during the same pe…" at bounding box center [74, 232] width 8 height 8
radio input "true"
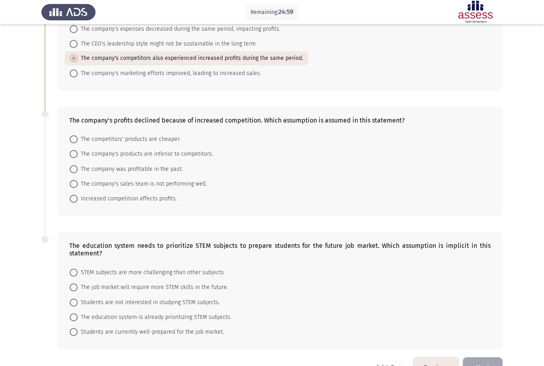
scroll to position [219, 0]
click at [160, 197] on span "Increased competition affects profits." at bounding box center [127, 198] width 99 height 10
click at [78, 197] on input "Increased competition affects profits." at bounding box center [74, 198] width 8 height 8
radio input "true"
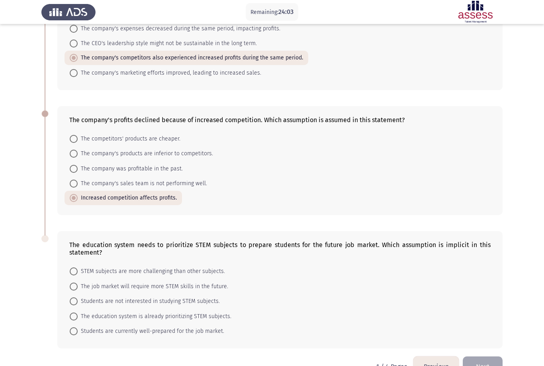
click at [216, 291] on span "The job market will require more STEM skills in the future." at bounding box center [153, 286] width 151 height 10
click at [78, 290] on input "The job market will require more STEM skills in the future." at bounding box center [74, 286] width 8 height 8
radio input "true"
click at [491, 363] on button "Next" at bounding box center [483, 366] width 40 height 20
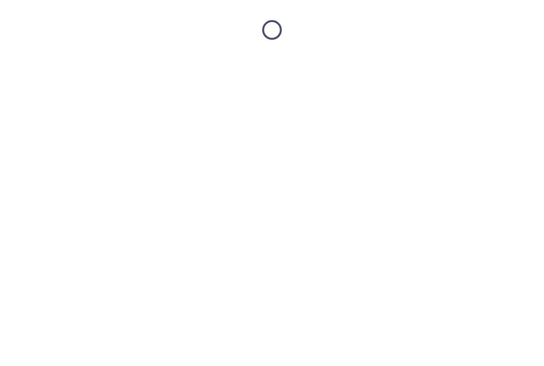
scroll to position [0, 0]
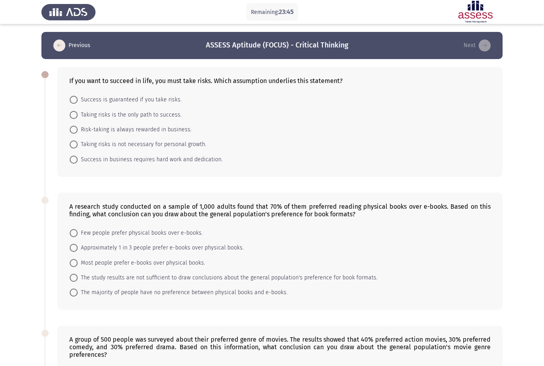
click at [159, 102] on span "Success is guaranteed if you take risks." at bounding box center [130, 100] width 104 height 10
click at [78, 102] on input "Success is guaranteed if you take risks." at bounding box center [74, 100] width 8 height 8
radio input "true"
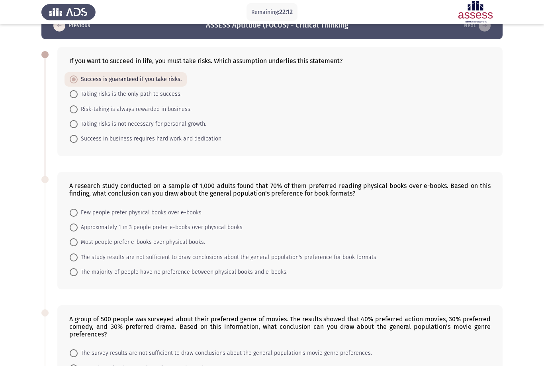
scroll to position [18, 0]
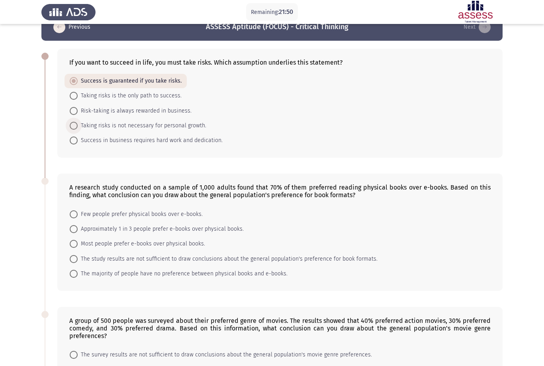
click at [170, 127] on span "Taking risks is not necessary for personal growth." at bounding box center [142, 126] width 129 height 10
click at [78, 127] on input "Taking risks is not necessary for personal growth." at bounding box center [74, 126] width 8 height 8
radio input "true"
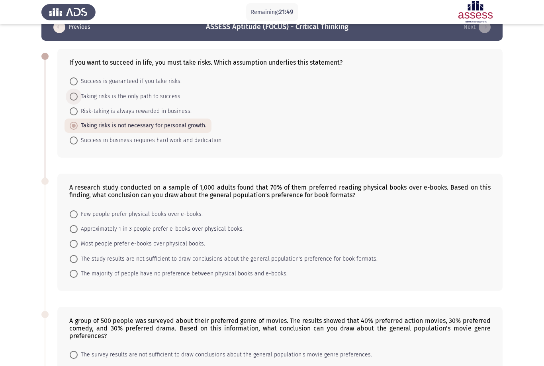
click at [163, 97] on span "Taking risks is the only path to success." at bounding box center [130, 97] width 104 height 10
click at [78, 97] on input "Taking risks is the only path to success." at bounding box center [74, 96] width 8 height 8
radio input "true"
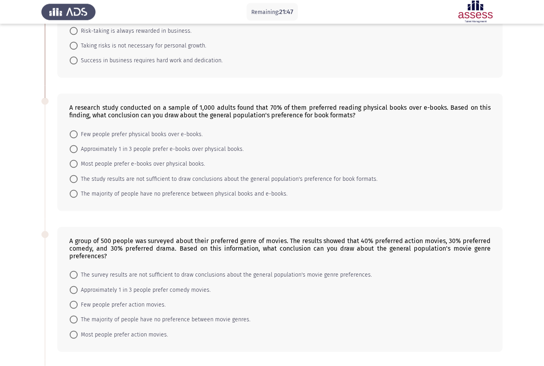
scroll to position [98, 0]
click at [179, 166] on span "Most people prefer e-books over physical books." at bounding box center [142, 164] width 128 height 10
click at [78, 166] on input "Most people prefer e-books over physical books." at bounding box center [74, 163] width 8 height 8
radio input "true"
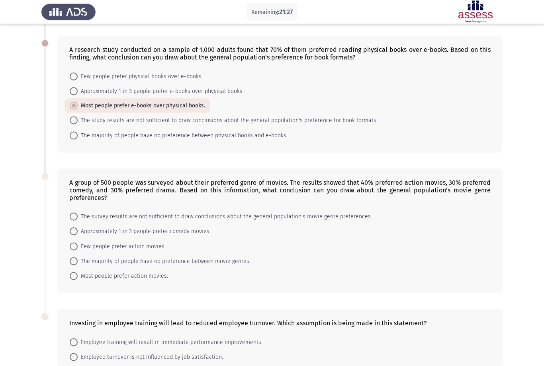
scroll to position [156, 0]
click at [228, 88] on span "Approximately 1 in 3 people prefer e-books over physical books." at bounding box center [161, 91] width 166 height 10
click at [78, 88] on input "Approximately 1 in 3 people prefer e-books over physical books." at bounding box center [74, 91] width 8 height 8
radio input "true"
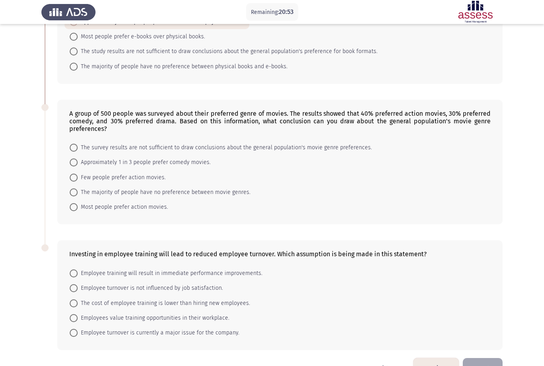
scroll to position [227, 0]
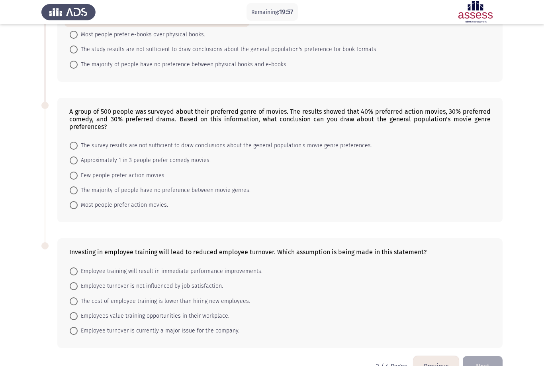
click at [124, 276] on span "Employee training will result in immediate performance improvements." at bounding box center [170, 271] width 185 height 10
click at [78, 275] on input "Employee training will result in immediate performance improvements." at bounding box center [74, 271] width 8 height 8
radio input "true"
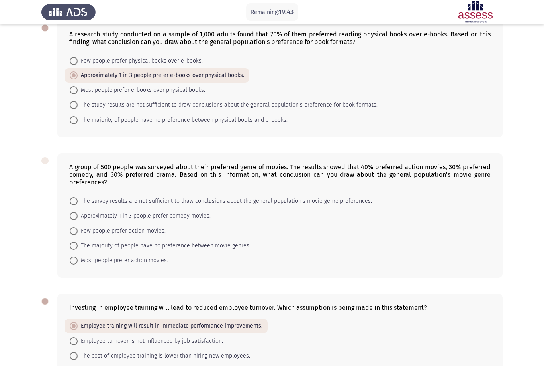
scroll to position [165, 0]
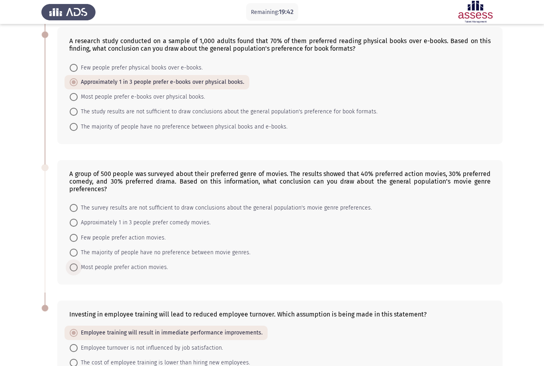
click at [155, 272] on span "Most people prefer action movies." at bounding box center [123, 267] width 90 height 10
click at [78, 271] on input "Most people prefer action movies." at bounding box center [74, 267] width 8 height 8
radio input "true"
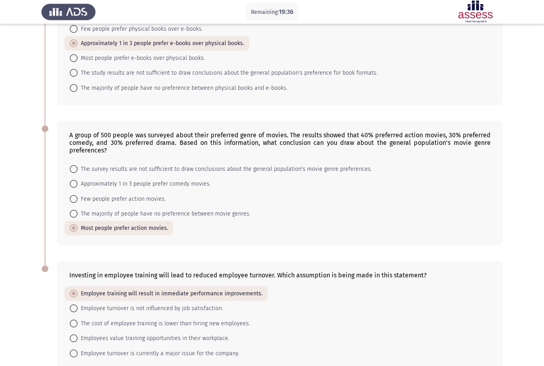
scroll to position [226, 0]
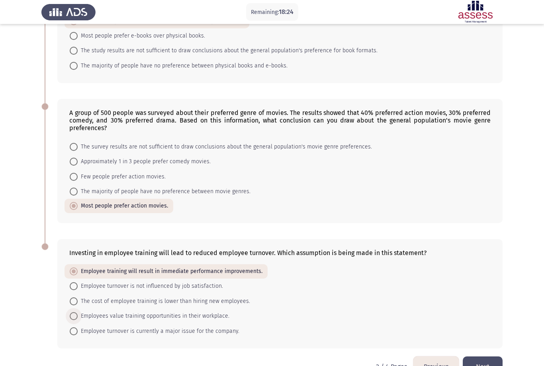
click at [185, 320] on span "Employees value training opportunities in their workplace." at bounding box center [154, 316] width 152 height 10
click at [78, 320] on input "Employees value training opportunities in their workplace." at bounding box center [74, 316] width 8 height 8
radio input "true"
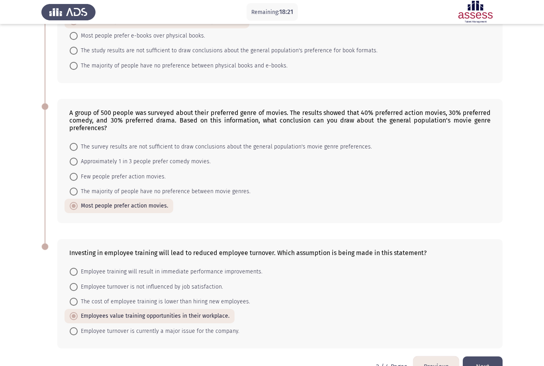
click at [480, 365] on button "Next" at bounding box center [483, 366] width 40 height 20
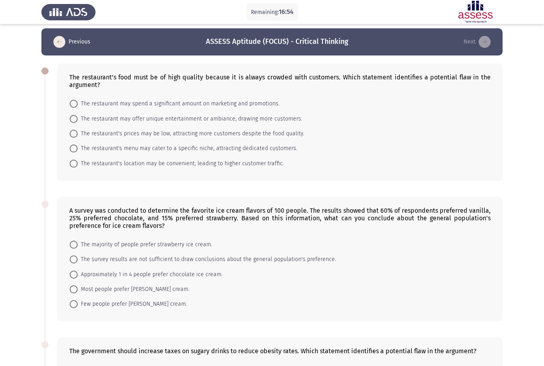
scroll to position [4, 0]
click at [293, 138] on span "The restaurant's prices may be low, attracting more customers despite the food …" at bounding box center [191, 133] width 227 height 10
click at [78, 137] on input "The restaurant's prices may be low, attracting more customers despite the food …" at bounding box center [74, 133] width 8 height 8
radio input "true"
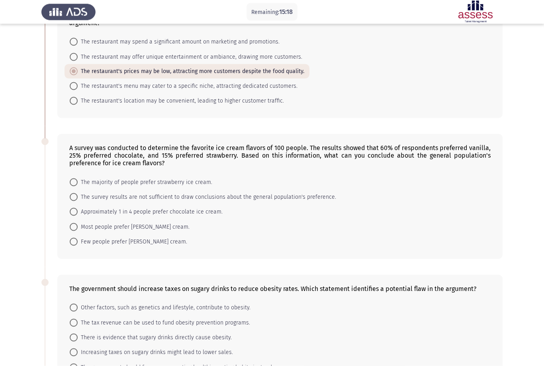
scroll to position [66, 0]
click at [173, 230] on span "Most people prefer [PERSON_NAME] cream." at bounding box center [134, 227] width 112 height 10
click at [78, 230] on input "Most people prefer [PERSON_NAME] cream." at bounding box center [74, 226] width 8 height 8
radio input "true"
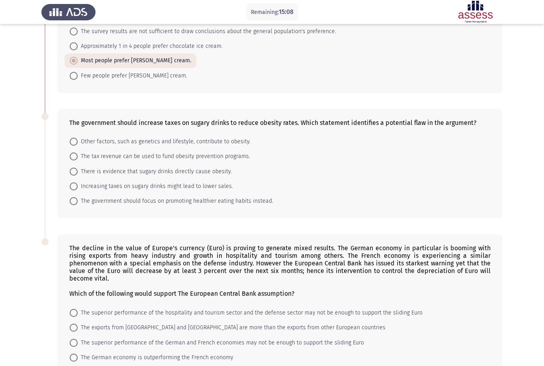
scroll to position [275, 0]
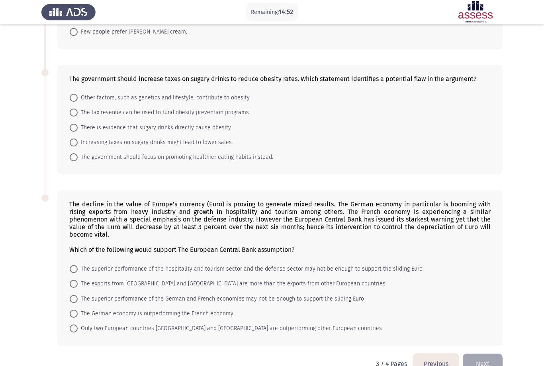
click at [215, 131] on span "There is evidence that sugary drinks directly cause obesity." at bounding box center [155, 128] width 154 height 10
click at [78, 131] on input "There is evidence that sugary drinks directly cause obesity." at bounding box center [74, 128] width 8 height 8
radio input "true"
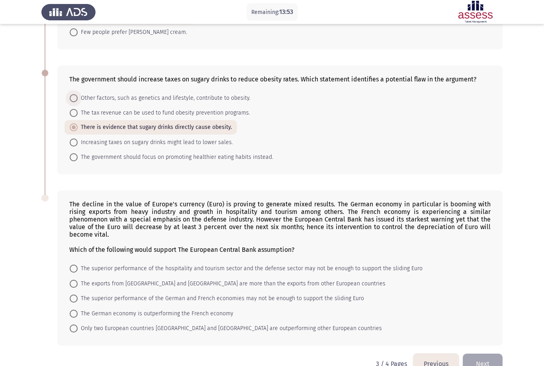
click at [75, 101] on span at bounding box center [74, 98] width 8 height 8
click at [75, 101] on input "Other factors, such as genetics and lifestyle, contribute to obesity." at bounding box center [74, 98] width 8 height 8
radio input "true"
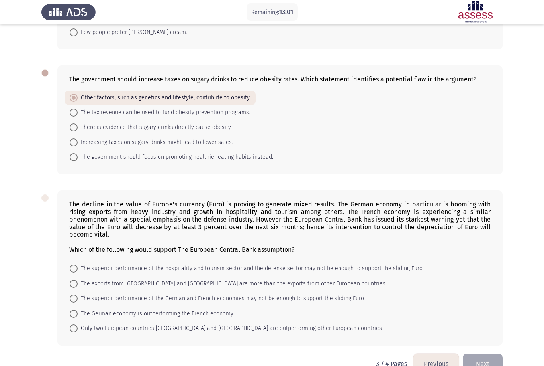
click at [391, 273] on span "The superior performance of the hospitality and tourism sector and the defense …" at bounding box center [250, 268] width 345 height 10
click at [78, 272] on input "The superior performance of the hospitality and tourism sector and the defense …" at bounding box center [74, 268] width 8 height 8
radio input "true"
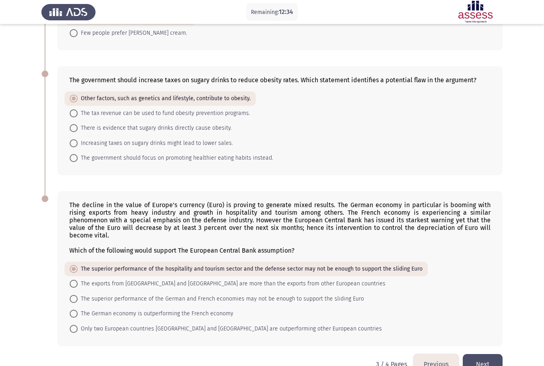
click at [491, 365] on button "Next" at bounding box center [483, 364] width 40 height 20
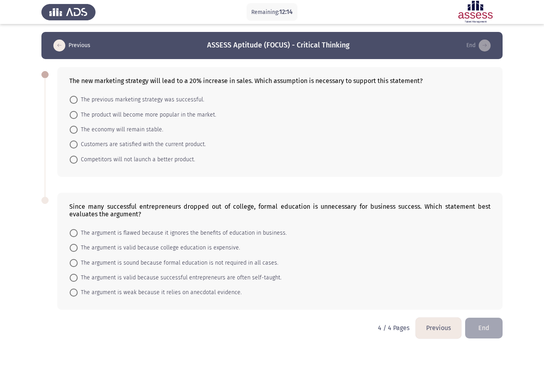
click at [198, 148] on span "Customers are satisfied with the current product." at bounding box center [142, 145] width 128 height 10
click at [78, 148] on input "Customers are satisfied with the current product." at bounding box center [74, 144] width 8 height 8
radio input "true"
click at [149, 130] on span "The economy will remain stable." at bounding box center [121, 130] width 86 height 10
click at [78, 130] on input "The economy will remain stable." at bounding box center [74, 130] width 8 height 8
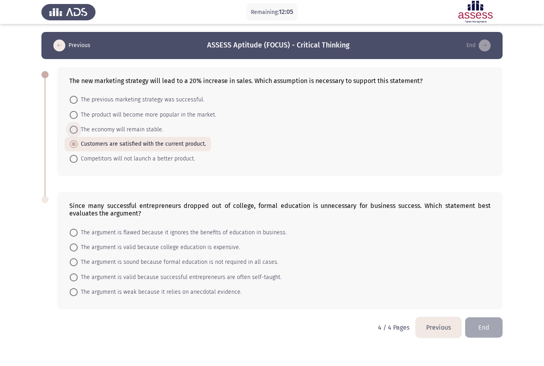
radio input "true"
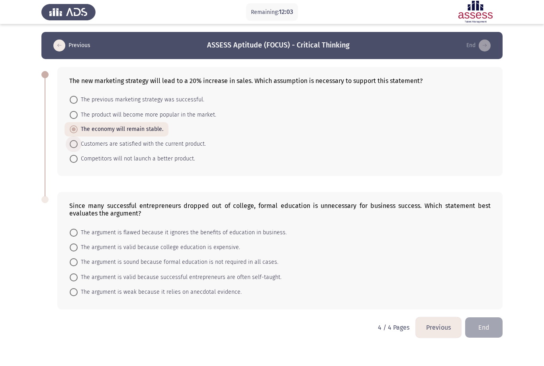
click at [175, 146] on span "Customers are satisfied with the current product." at bounding box center [142, 144] width 128 height 10
click at [78, 146] on input "Customers are satisfied with the current product." at bounding box center [74, 144] width 8 height 8
radio input "true"
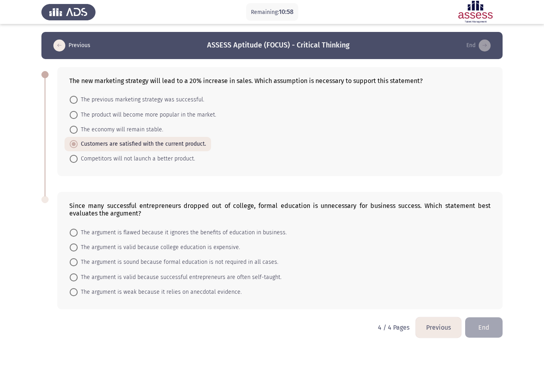
click at [219, 297] on span "The argument is weak because it relies on anecdotal evidence." at bounding box center [160, 292] width 164 height 10
click at [78, 296] on input "The argument is weak because it relies on anecdotal evidence." at bounding box center [74, 292] width 8 height 8
radio input "true"
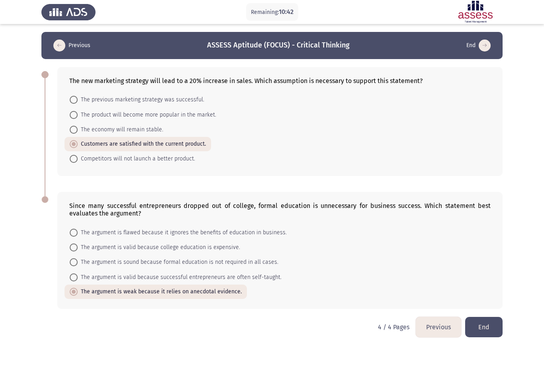
click at [488, 335] on button "End" at bounding box center [484, 326] width 37 height 20
